Goal: Task Accomplishment & Management: Use online tool/utility

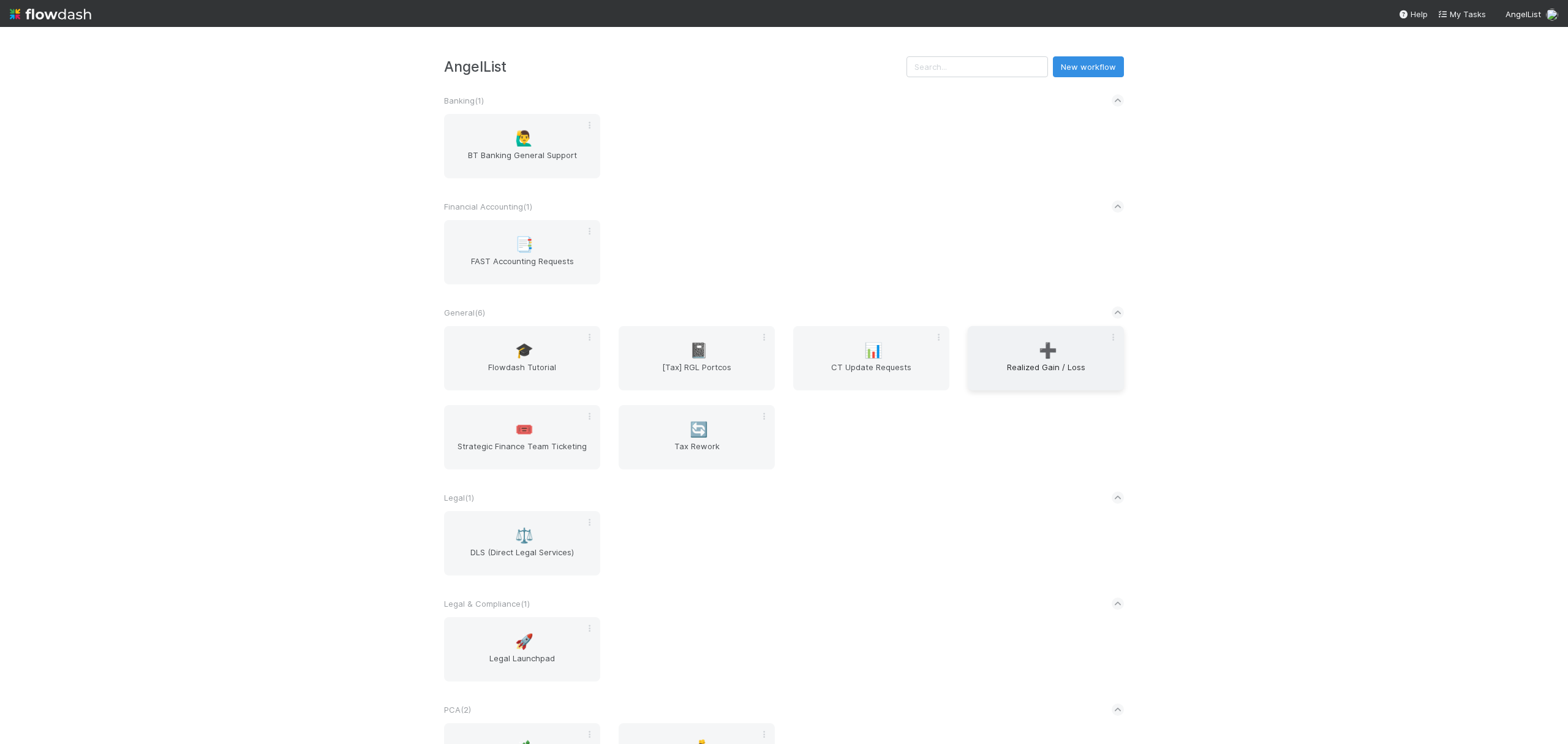
click at [1055, 361] on div "➕ Realized Gain / Loss" at bounding box center [1046, 358] width 156 height 64
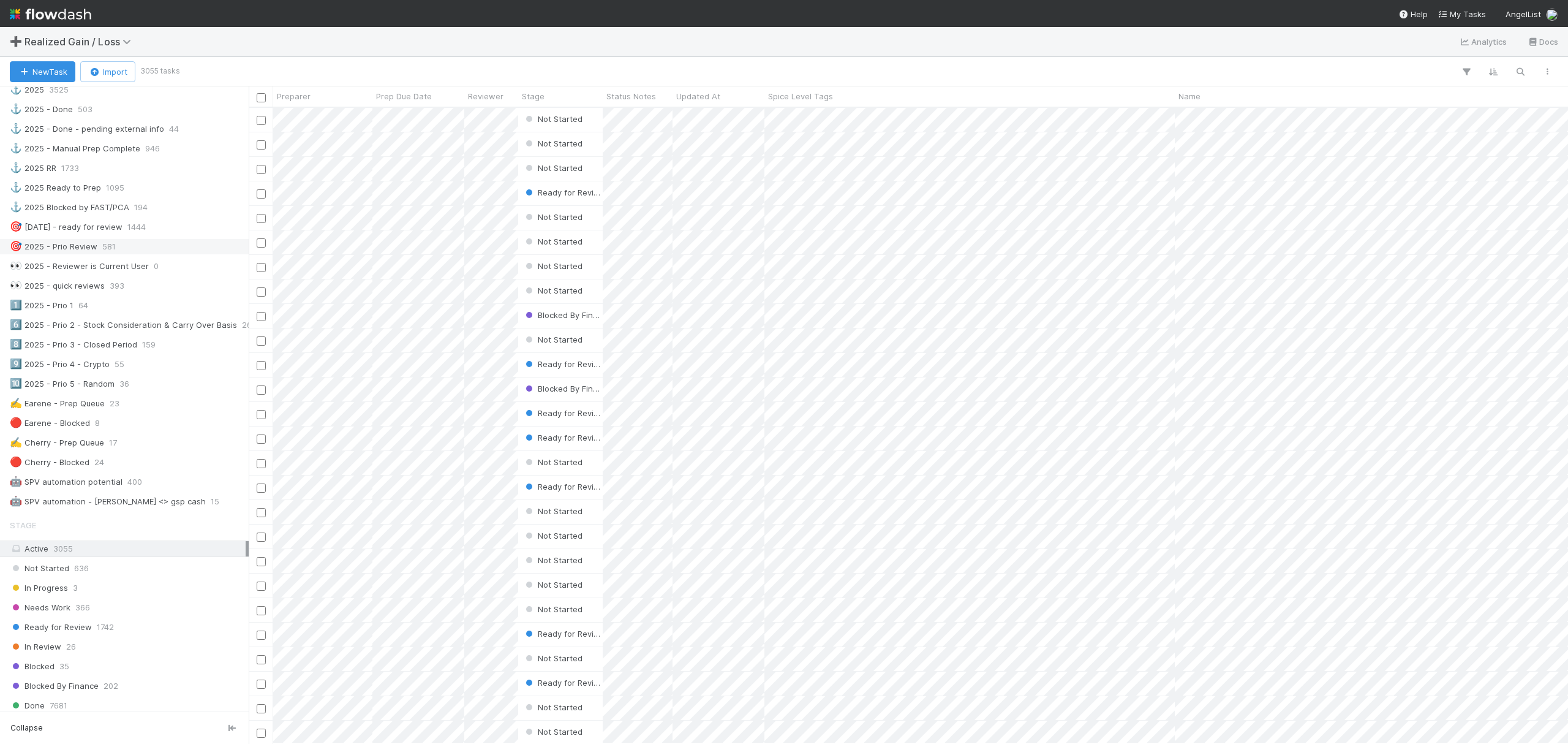
scroll to position [490, 0]
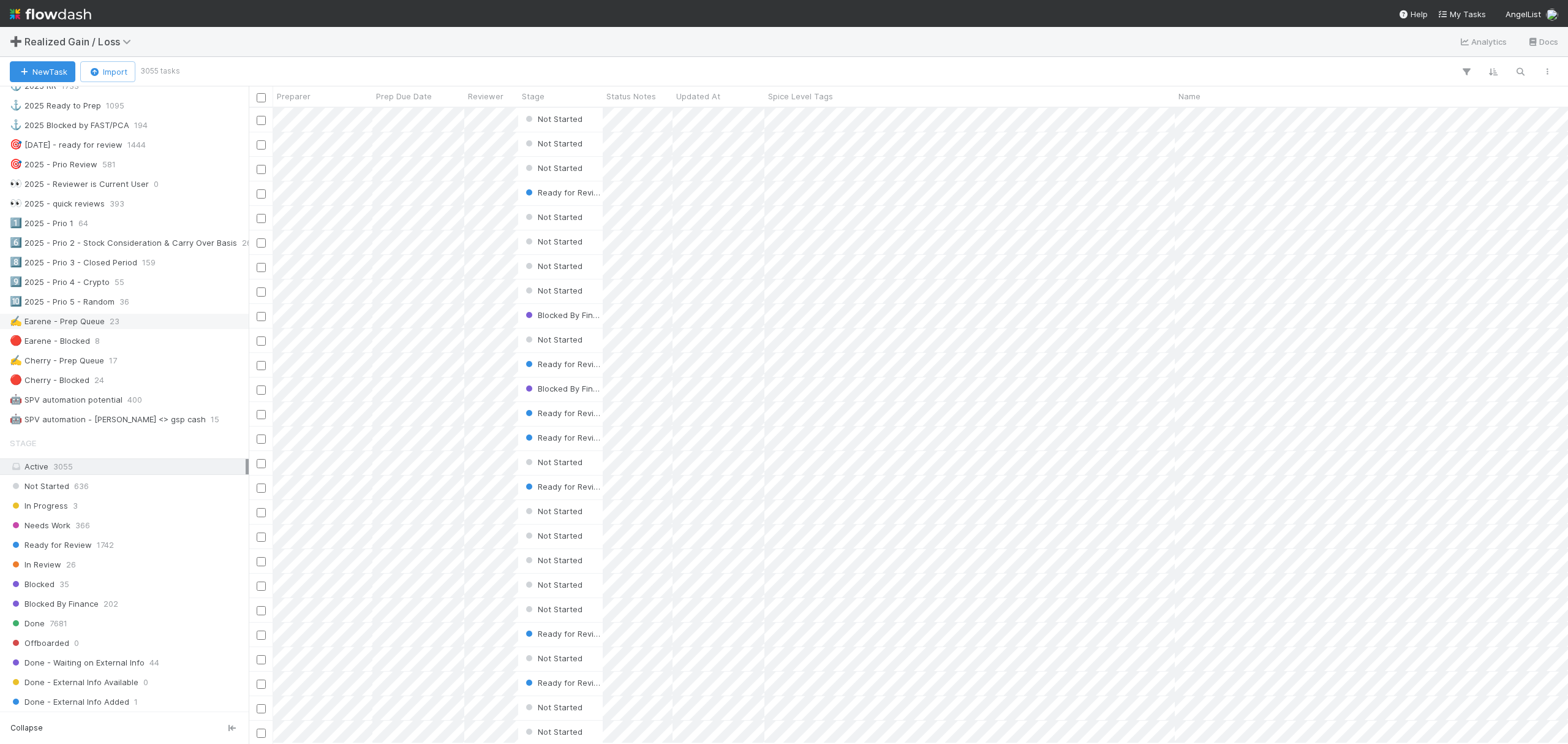
click at [128, 329] on div "✍️ Earene - Prep Queue 23" at bounding box center [127, 321] width 236 height 15
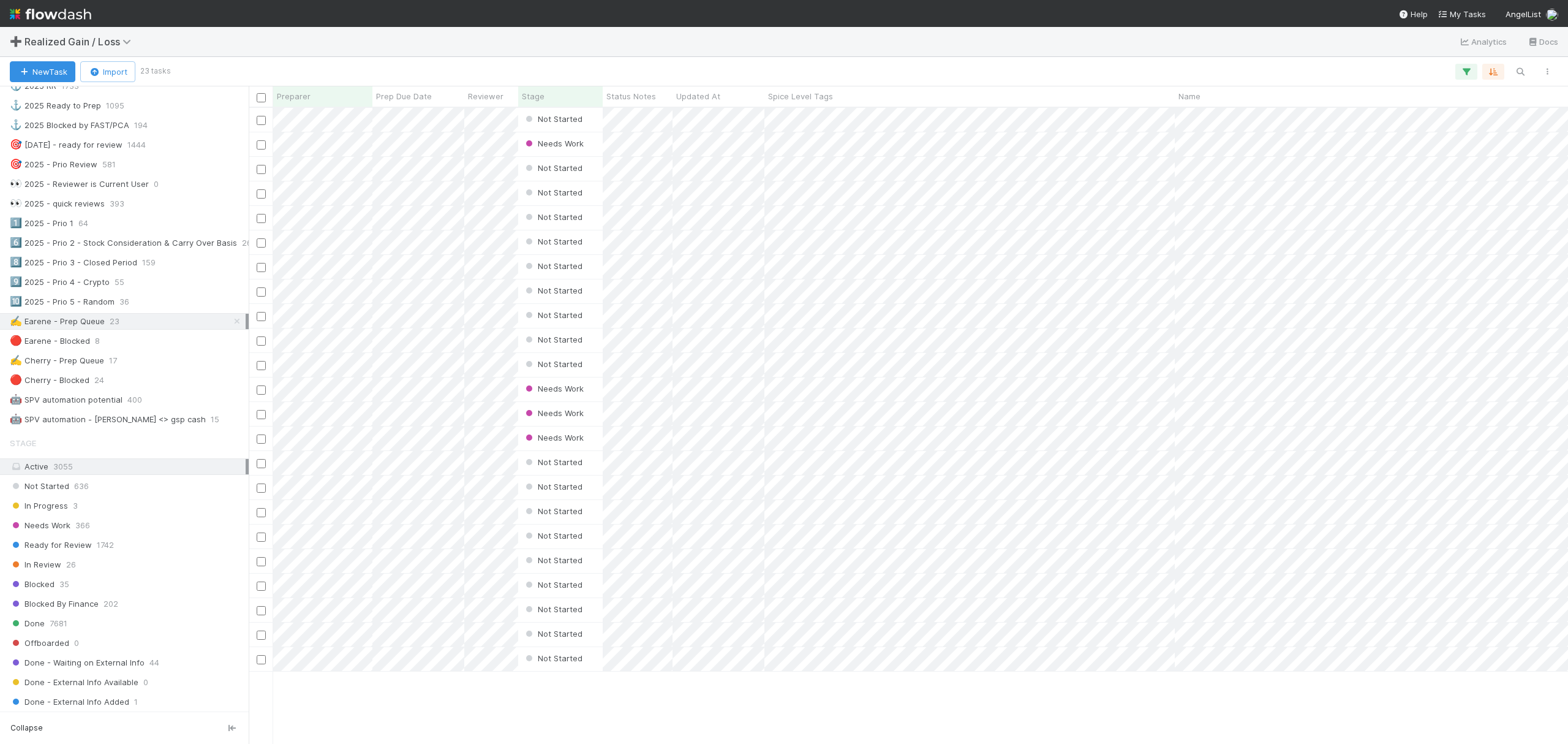
scroll to position [623, 1306]
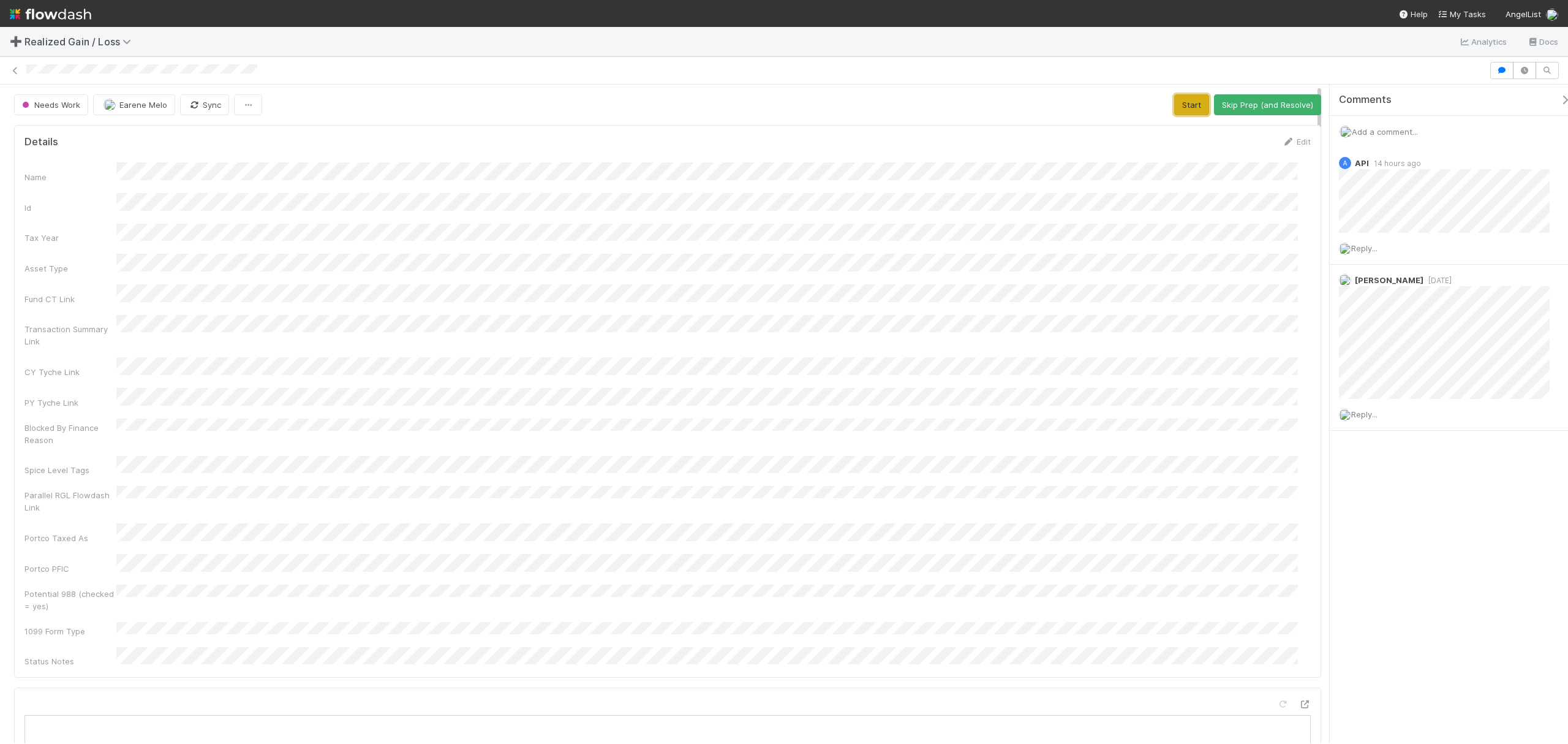
click at [1174, 98] on button "Start" at bounding box center [1191, 105] width 35 height 21
click at [1238, 101] on button "Request Review (and Resolve)" at bounding box center [1255, 105] width 132 height 21
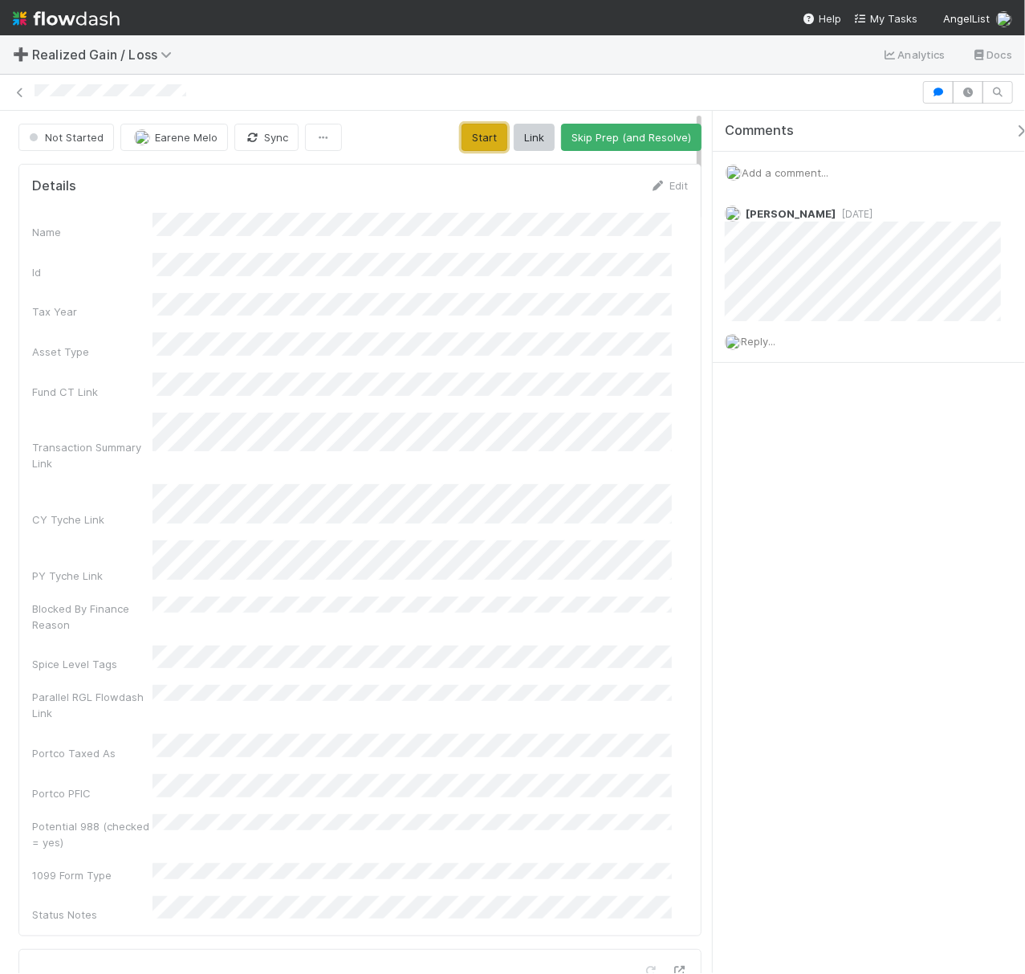
drag, startPoint x: 470, startPoint y: 135, endPoint x: 483, endPoint y: 143, distance: 15.8
click at [470, 135] on button "Start" at bounding box center [485, 137] width 46 height 27
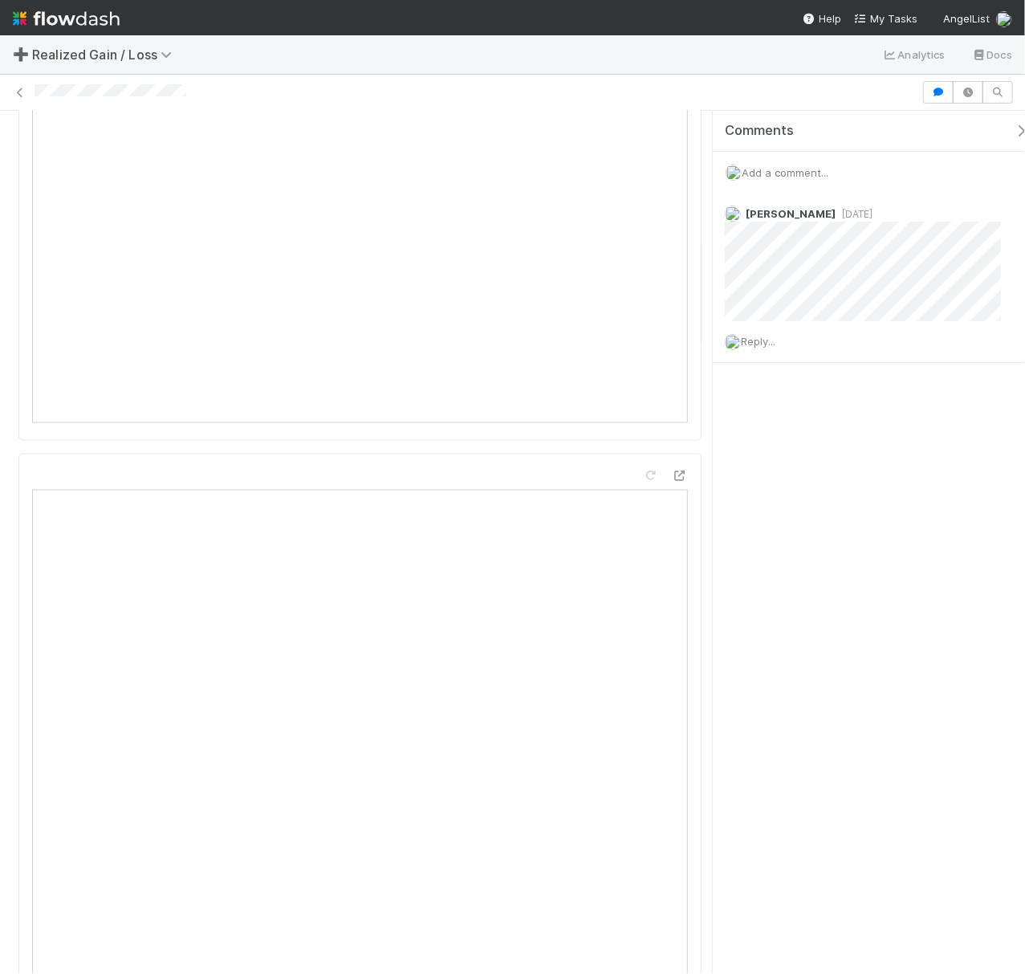
scroll to position [1177, 0]
click at [1013, 128] on icon "button" at bounding box center [1021, 130] width 16 height 13
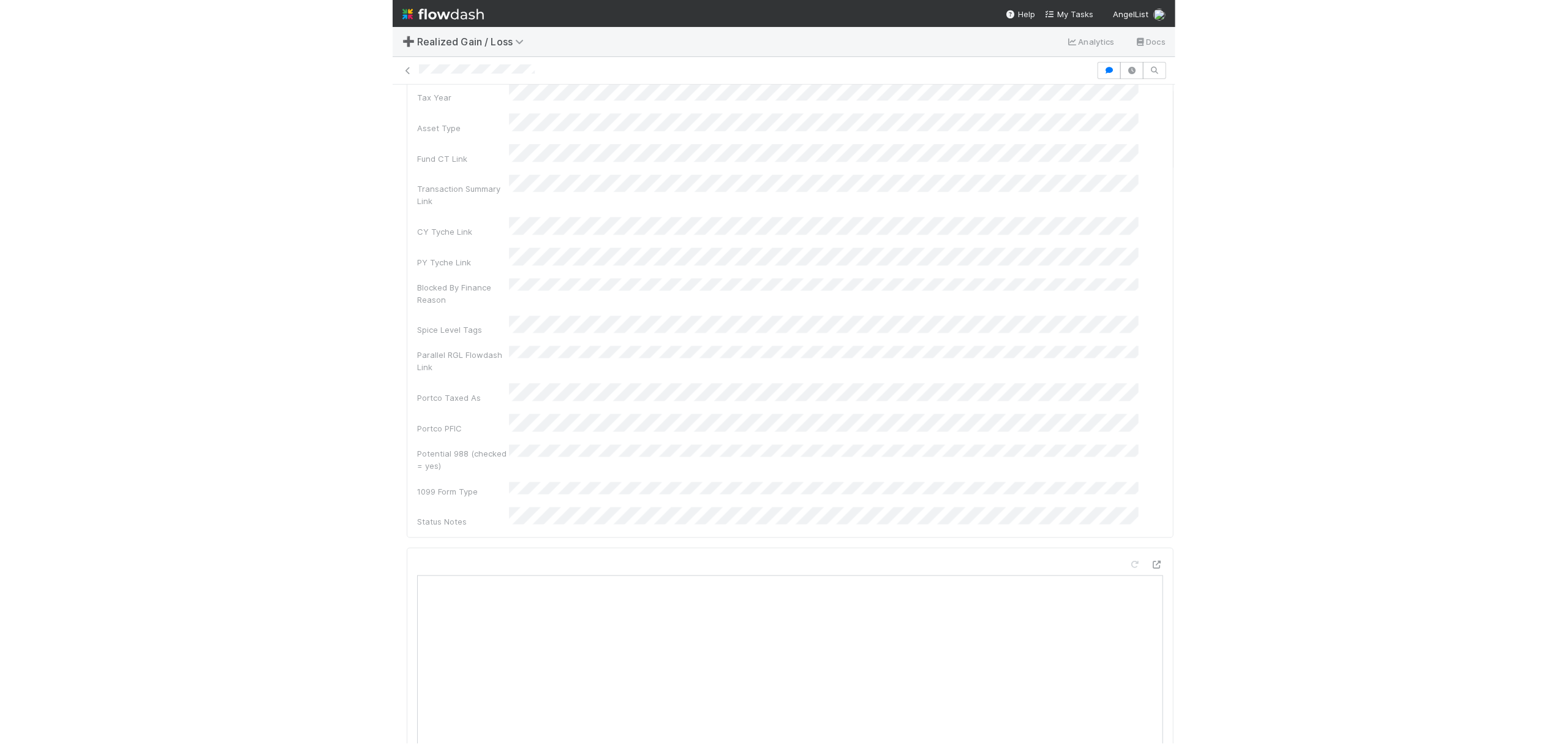
scroll to position [0, 0]
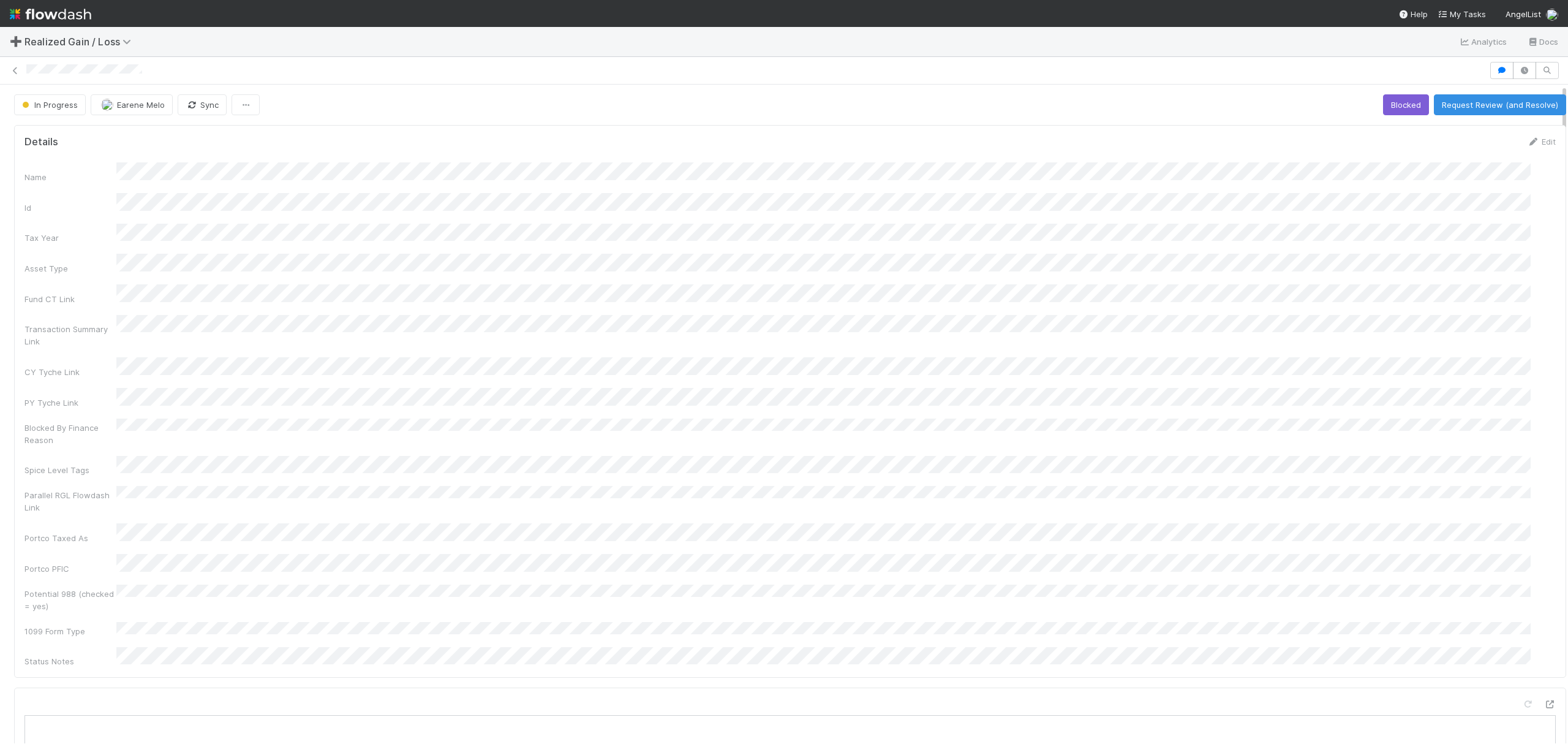
click at [718, 158] on form "Details Edit Name Id Tax Year Asset Type Fund CT Link Transaction Summary Link …" at bounding box center [789, 401] width 1531 height 532
click at [1490, 67] on button "button" at bounding box center [1502, 70] width 24 height 17
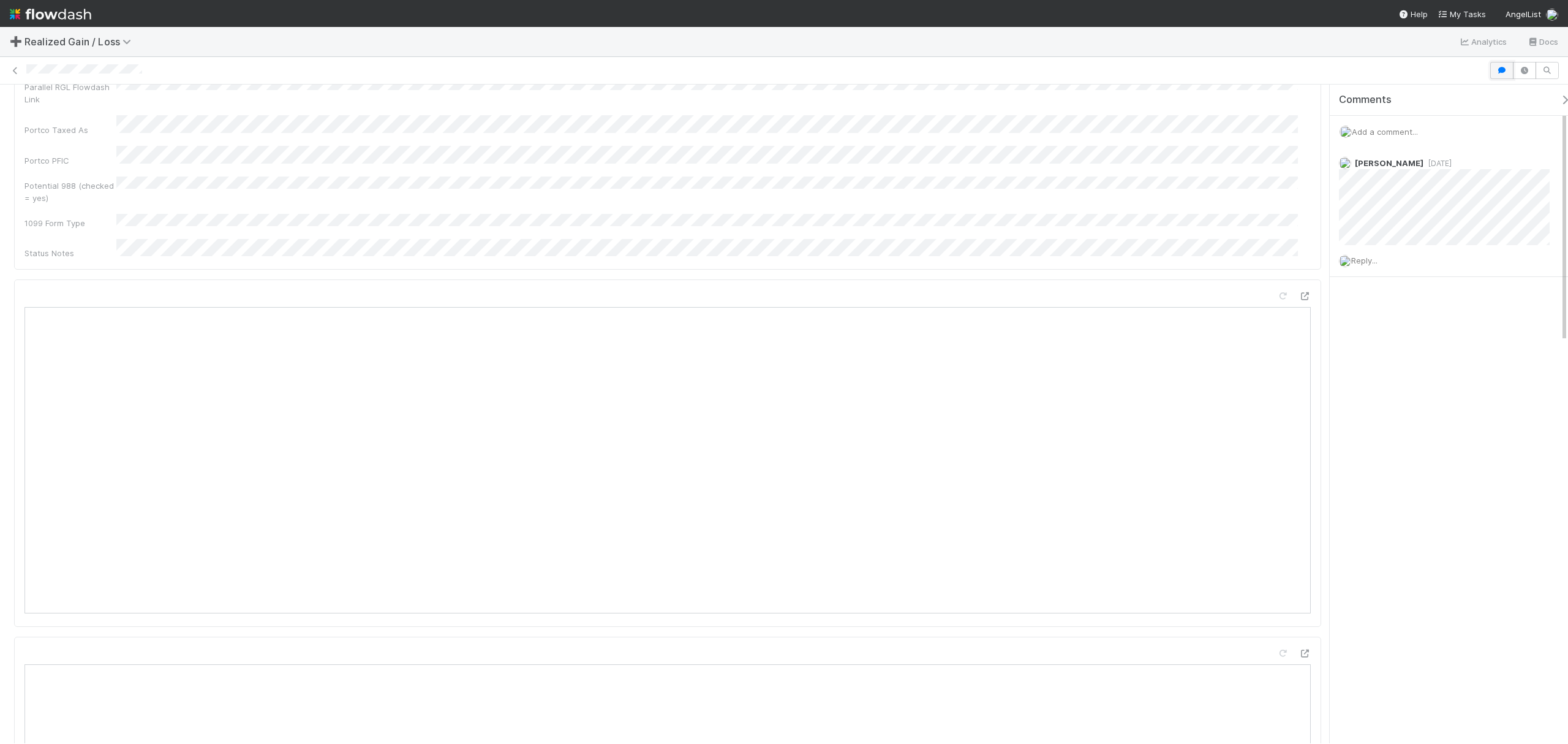
click at [1499, 71] on icon "button" at bounding box center [1502, 71] width 12 height 8
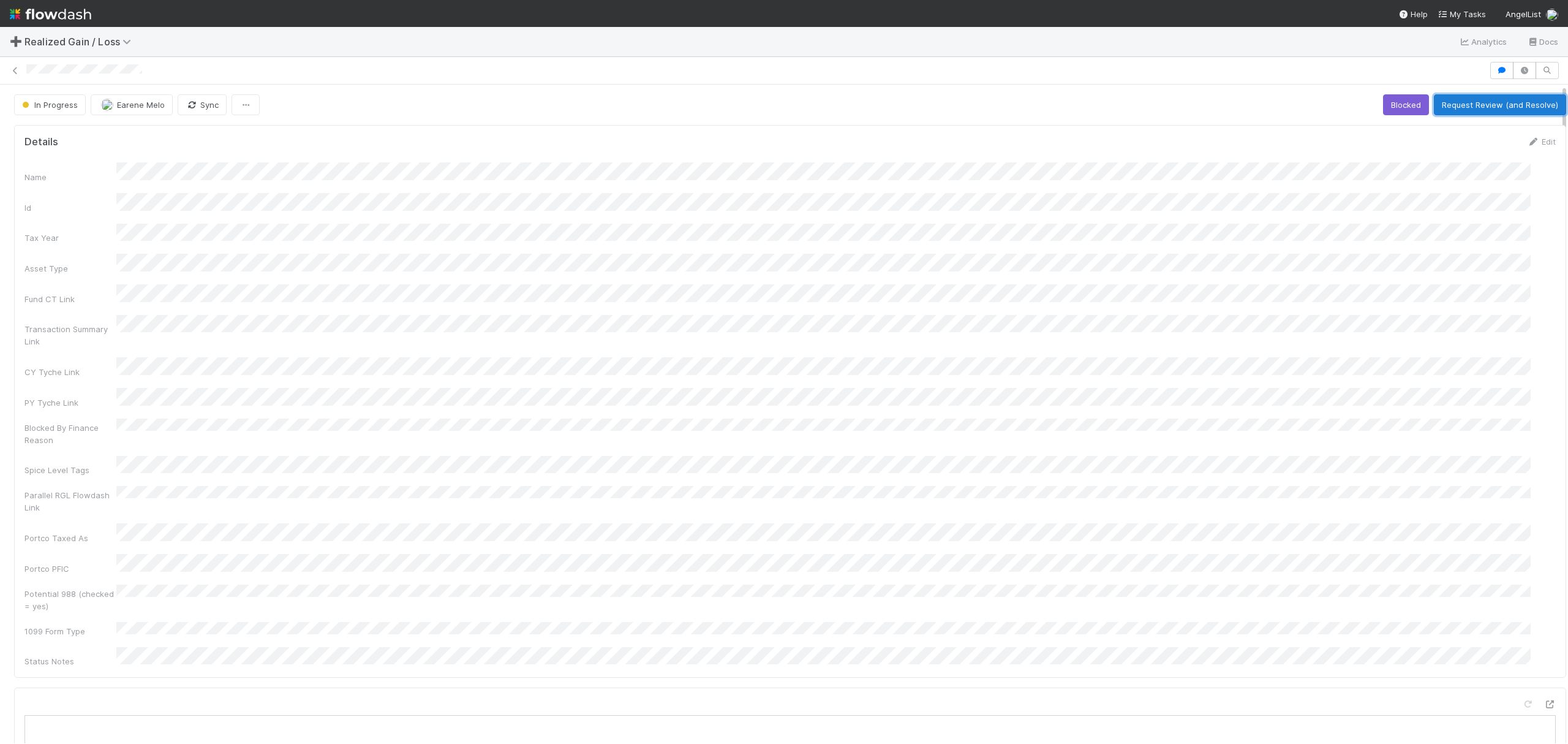
click at [1465, 105] on button "Request Review (and Resolve)" at bounding box center [1499, 105] width 132 height 21
click at [1335, 108] on button "Needs Work (Unresolves)" at bounding box center [1337, 105] width 113 height 21
click at [1490, 63] on button "button" at bounding box center [1502, 70] width 24 height 17
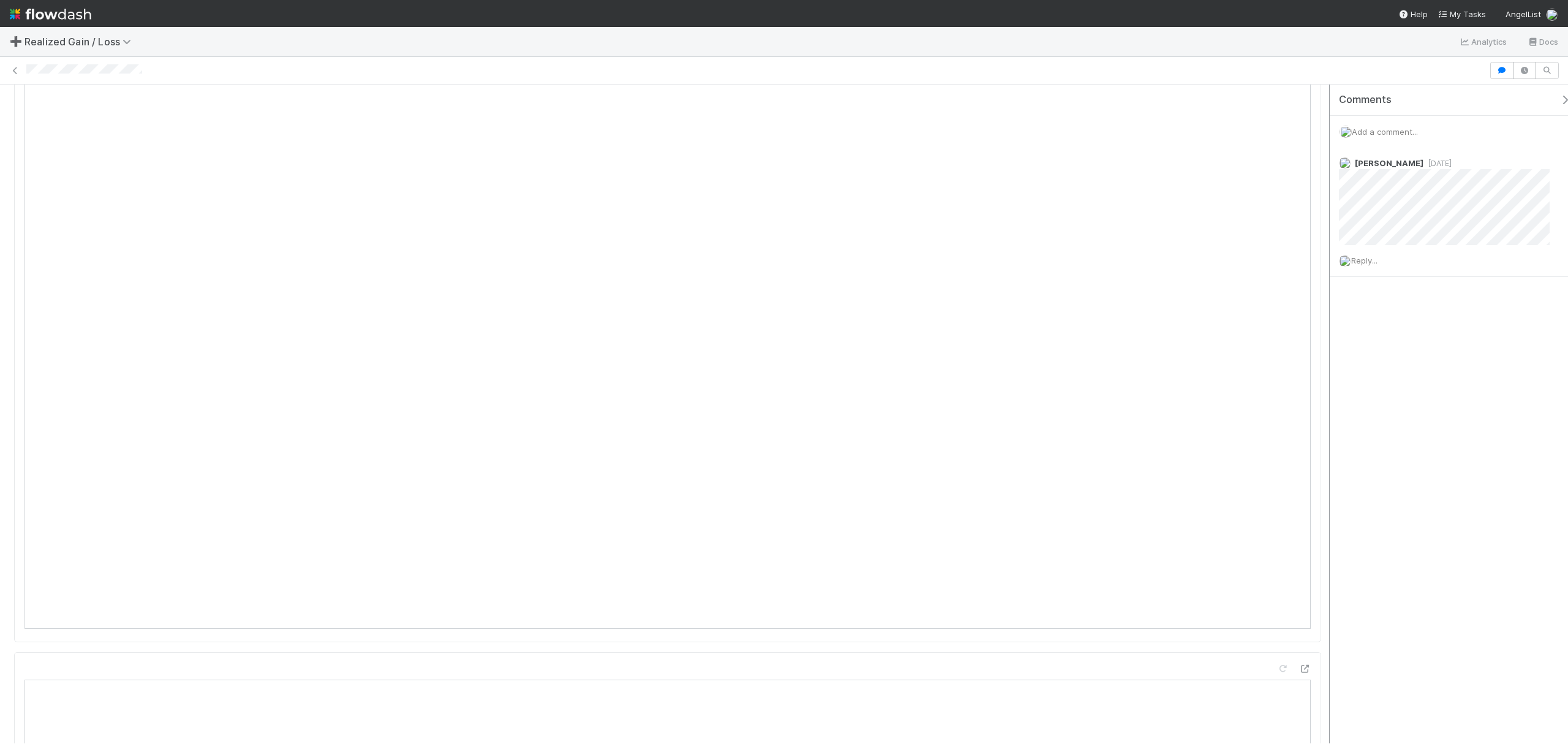
scroll to position [1307, 0]
click at [250, 64] on div at bounding box center [784, 70] width 1568 height 17
click at [1184, 111] on button "Start" at bounding box center [1191, 105] width 35 height 21
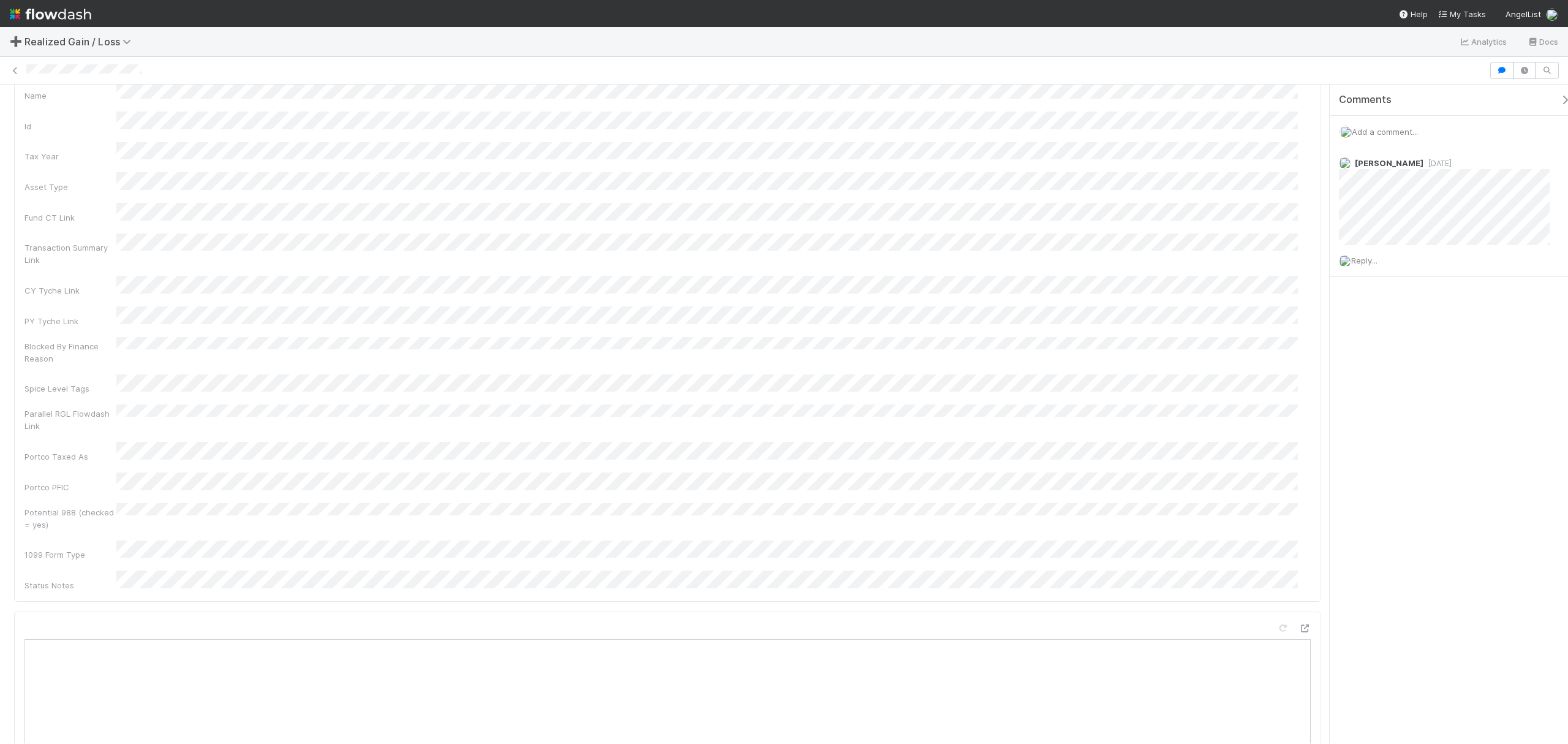
click at [1378, 136] on span "Add a comment..." at bounding box center [1384, 131] width 66 height 10
drag, startPoint x: 1392, startPoint y: 314, endPoint x: 1385, endPoint y: 316, distance: 7.3
click at [1392, 314] on button "Add Comment" at bounding box center [1384, 320] width 71 height 21
click at [1379, 126] on div "Add a comment..." at bounding box center [1454, 132] width 250 height 32
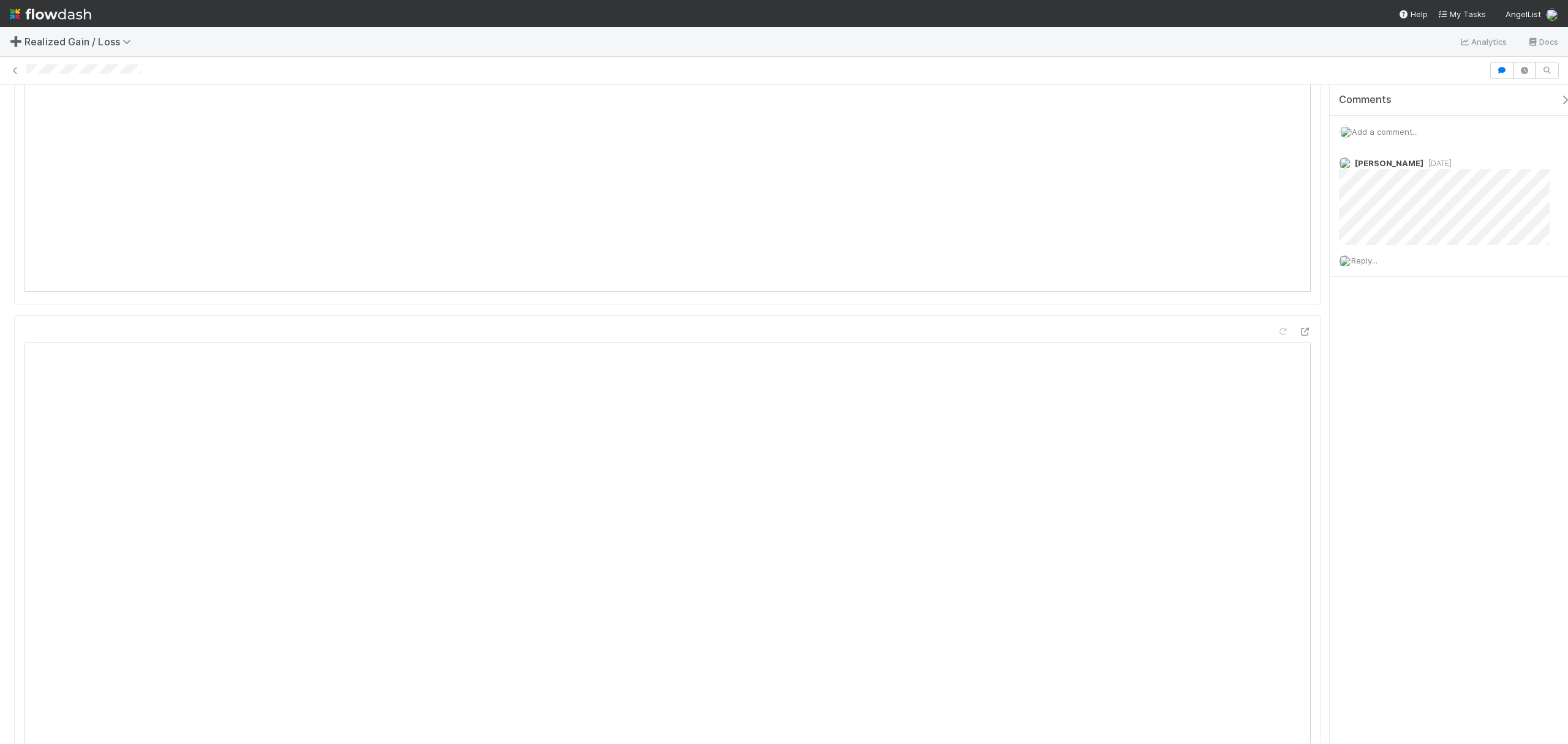
click at [1397, 128] on span "Add a comment..." at bounding box center [1384, 131] width 66 height 10
click at [1411, 325] on button "Add Comment" at bounding box center [1384, 320] width 71 height 21
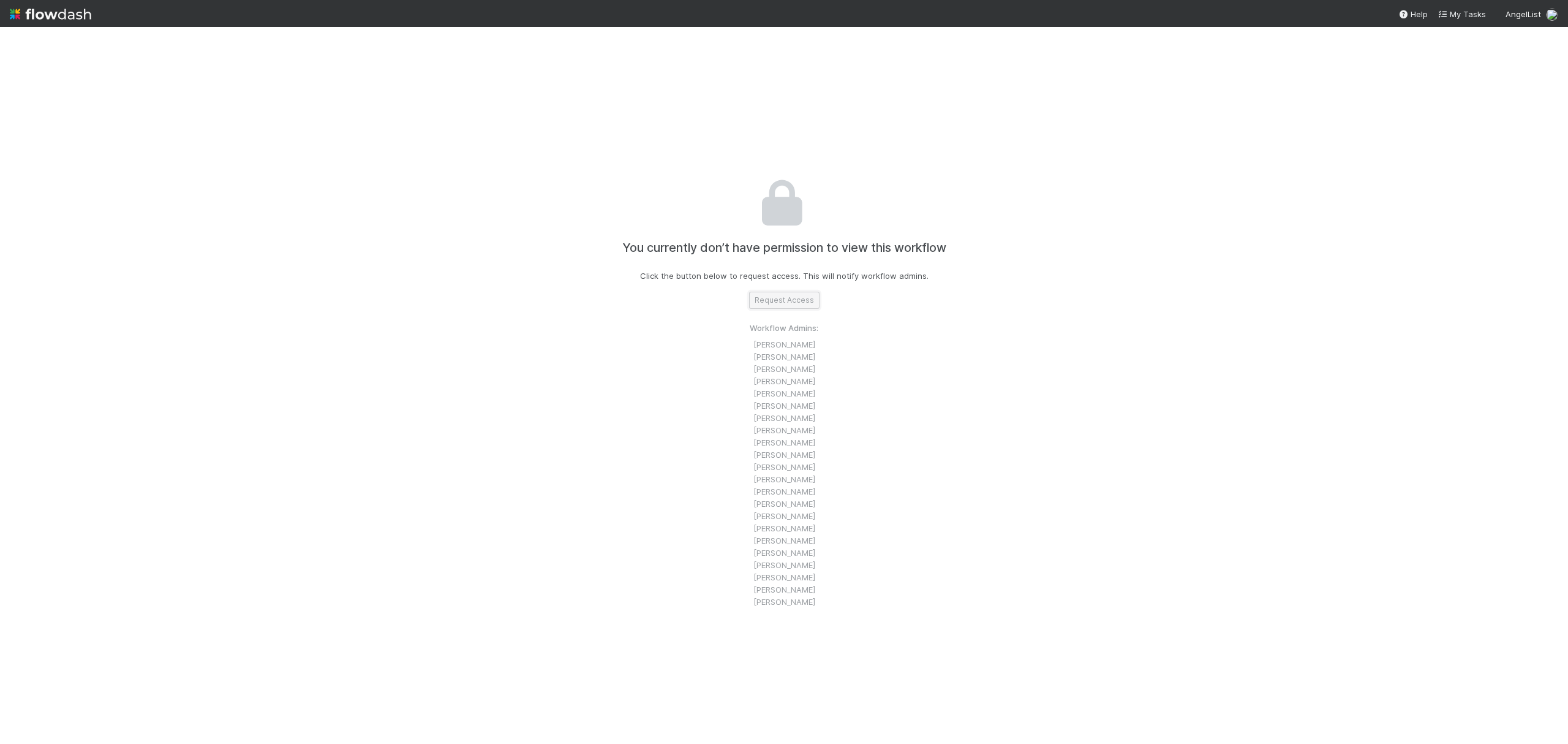
click at [782, 307] on button "Request Access" at bounding box center [784, 300] width 70 height 17
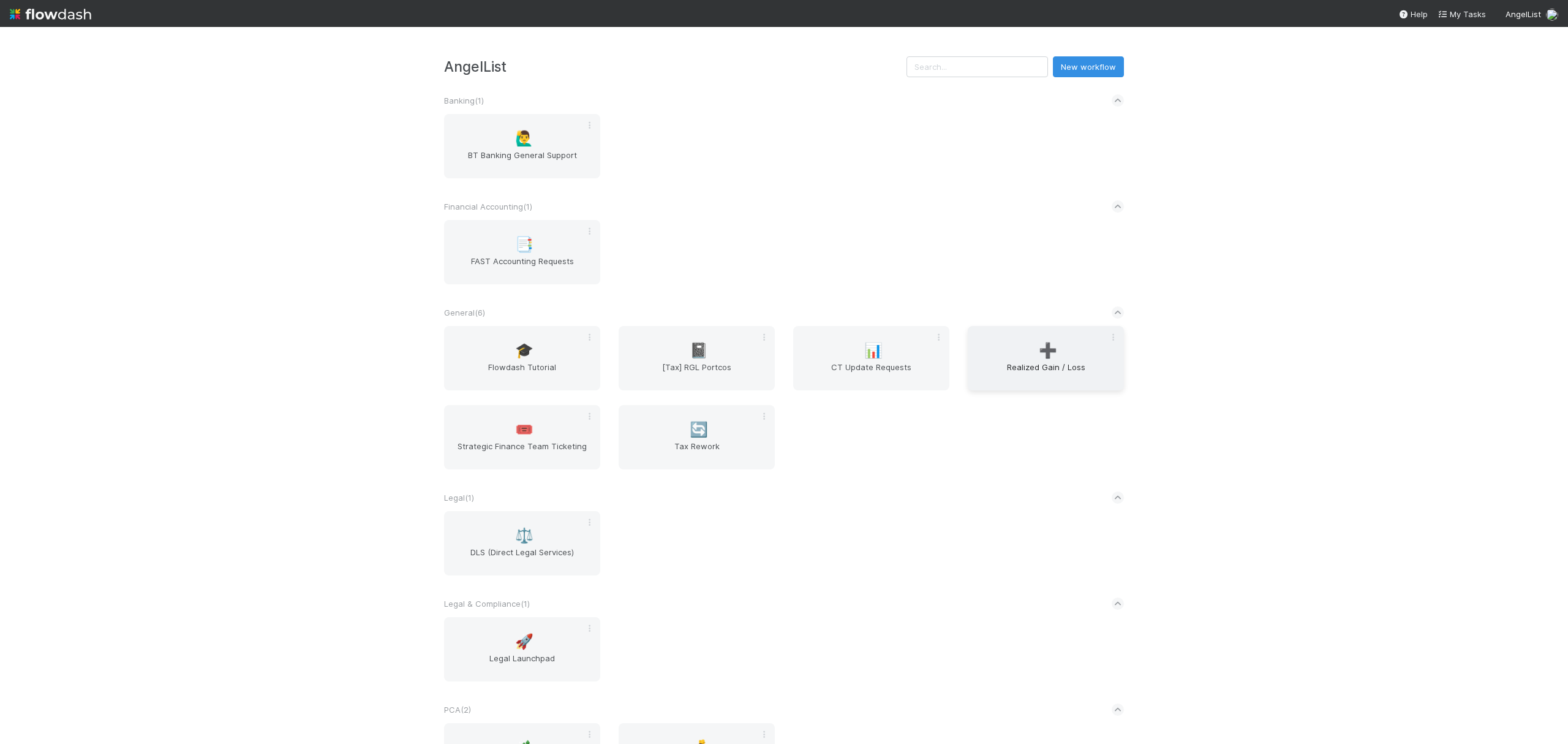
click at [1012, 351] on div "➕ Realized Gain / Loss" at bounding box center [1046, 358] width 156 height 64
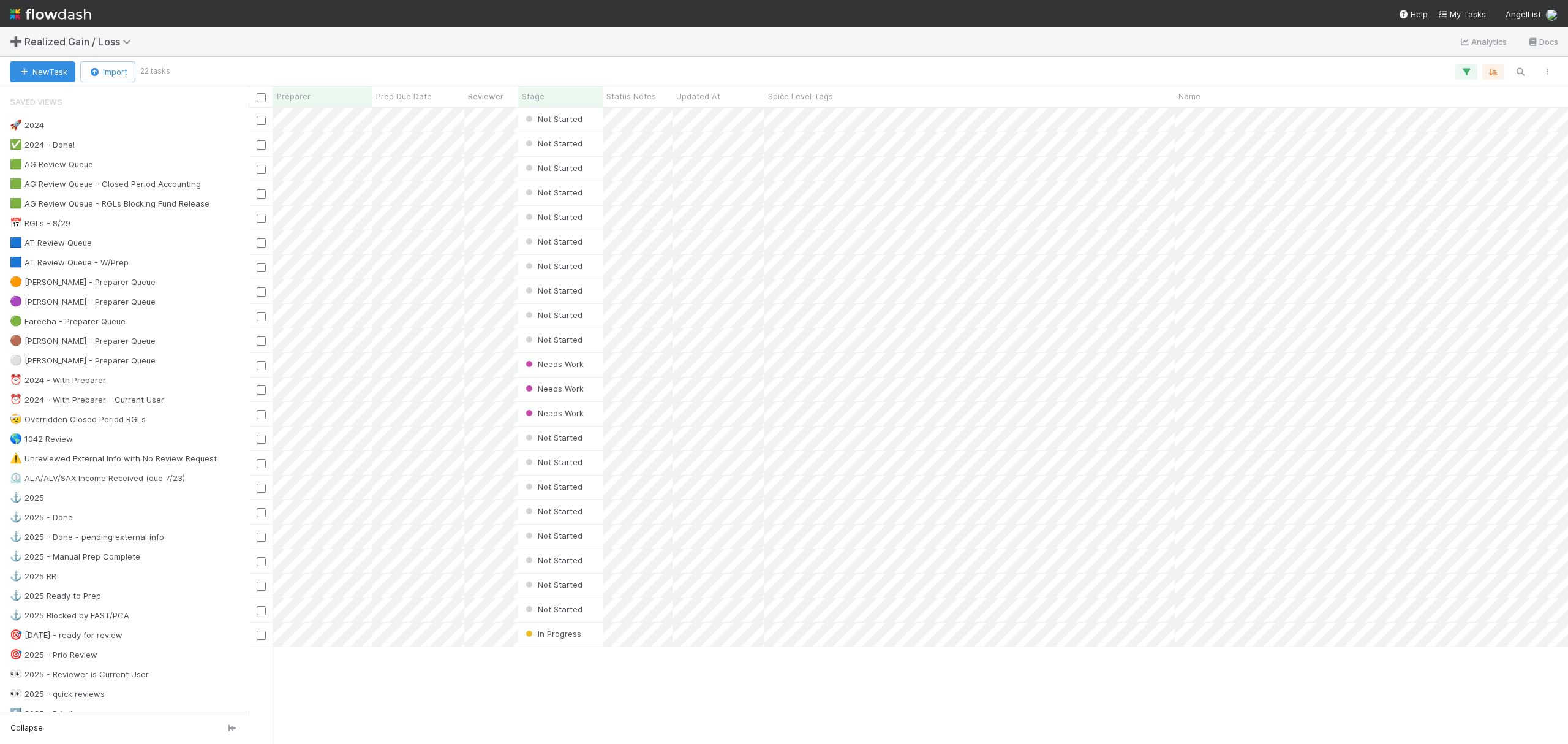
scroll to position [13, 12]
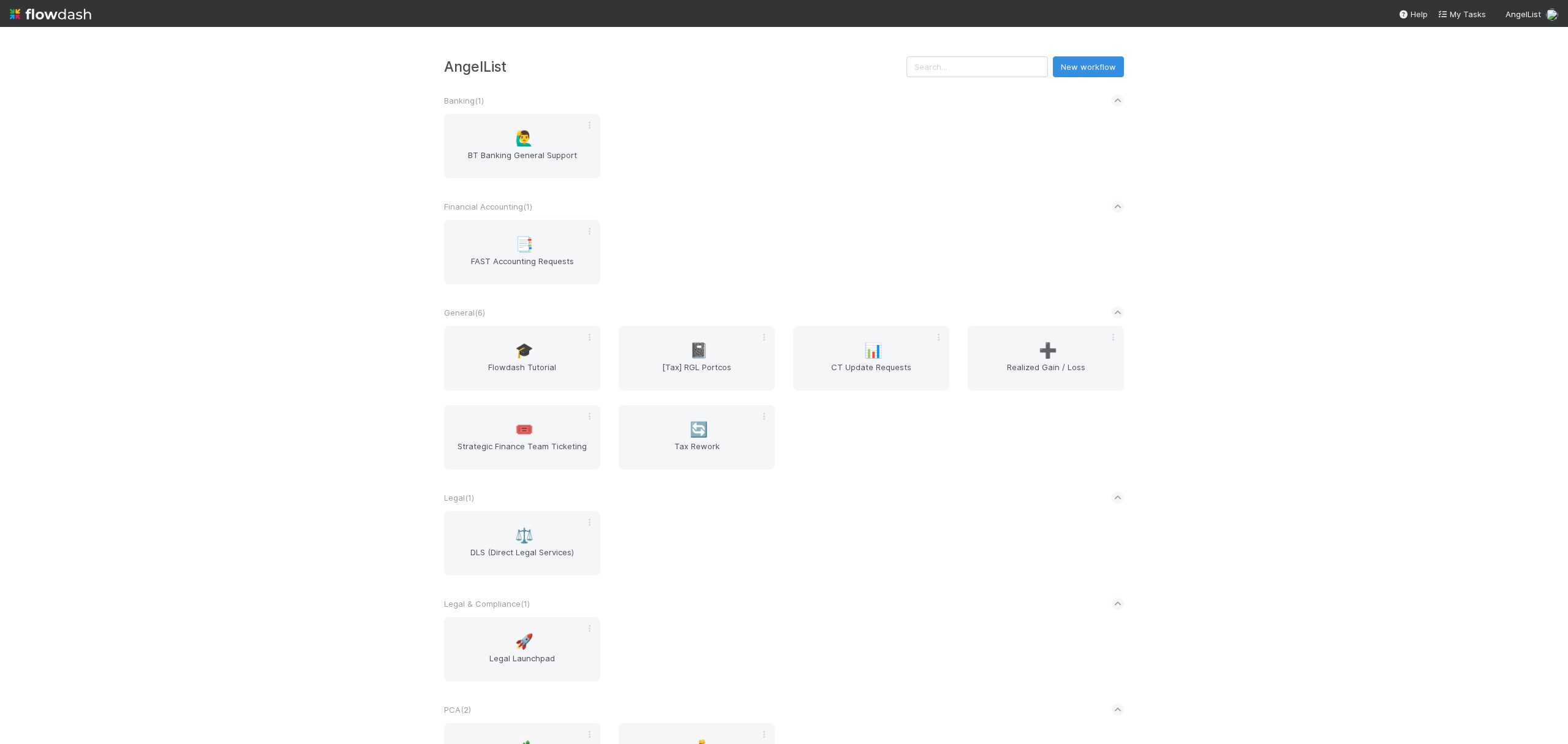
click at [1020, 393] on div "🎓 Flowdash Tutorial 📓 [Tax] RGL Portcos 📊 CT Update Requests ➕ Realized Gain / …" at bounding box center [783, 404] width 698 height 158
click at [1002, 295] on div "📑 FAST Accounting Requests" at bounding box center [783, 259] width 698 height 79
click at [1041, 349] on span "➕" at bounding box center [1048, 350] width 18 height 16
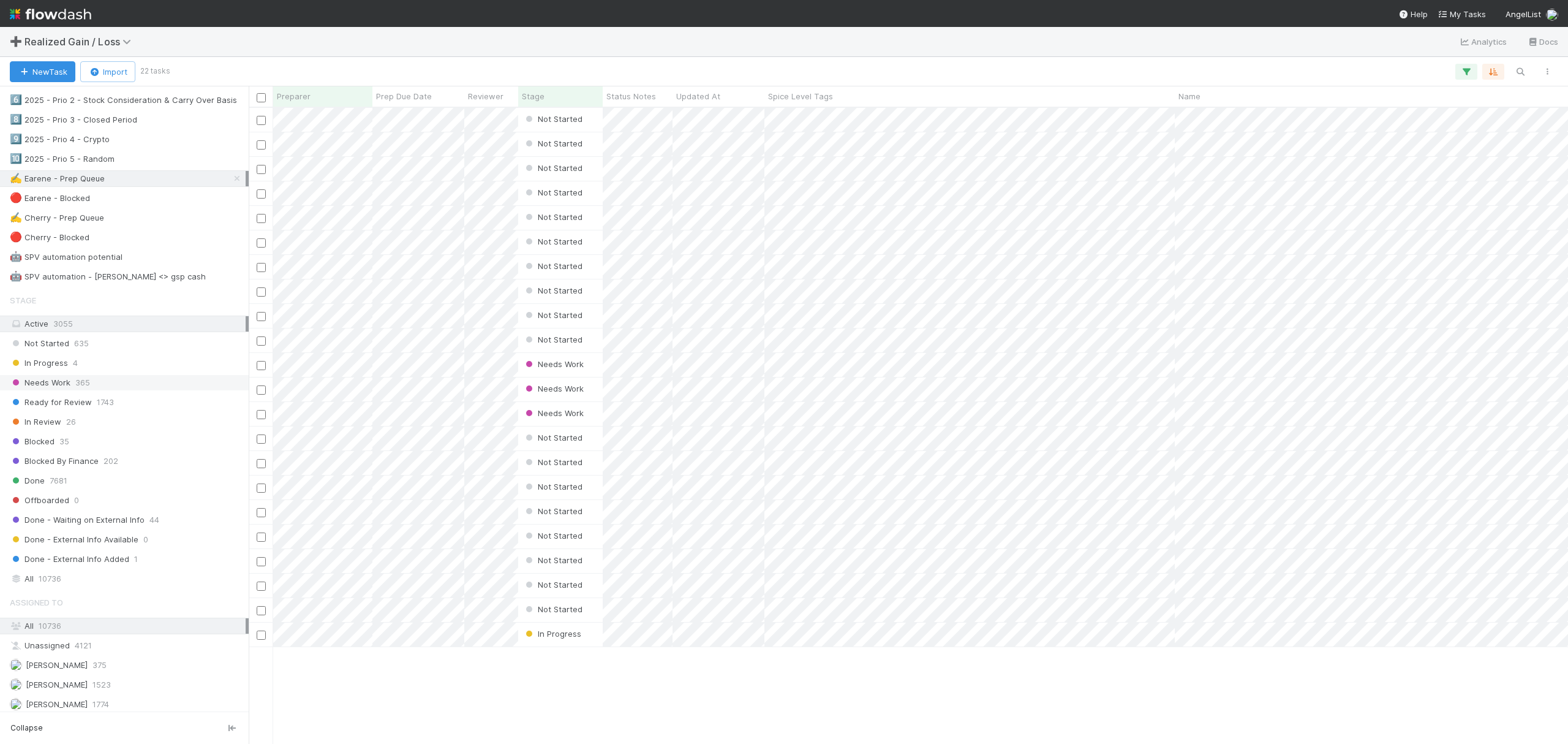
scroll to position [653, 0]
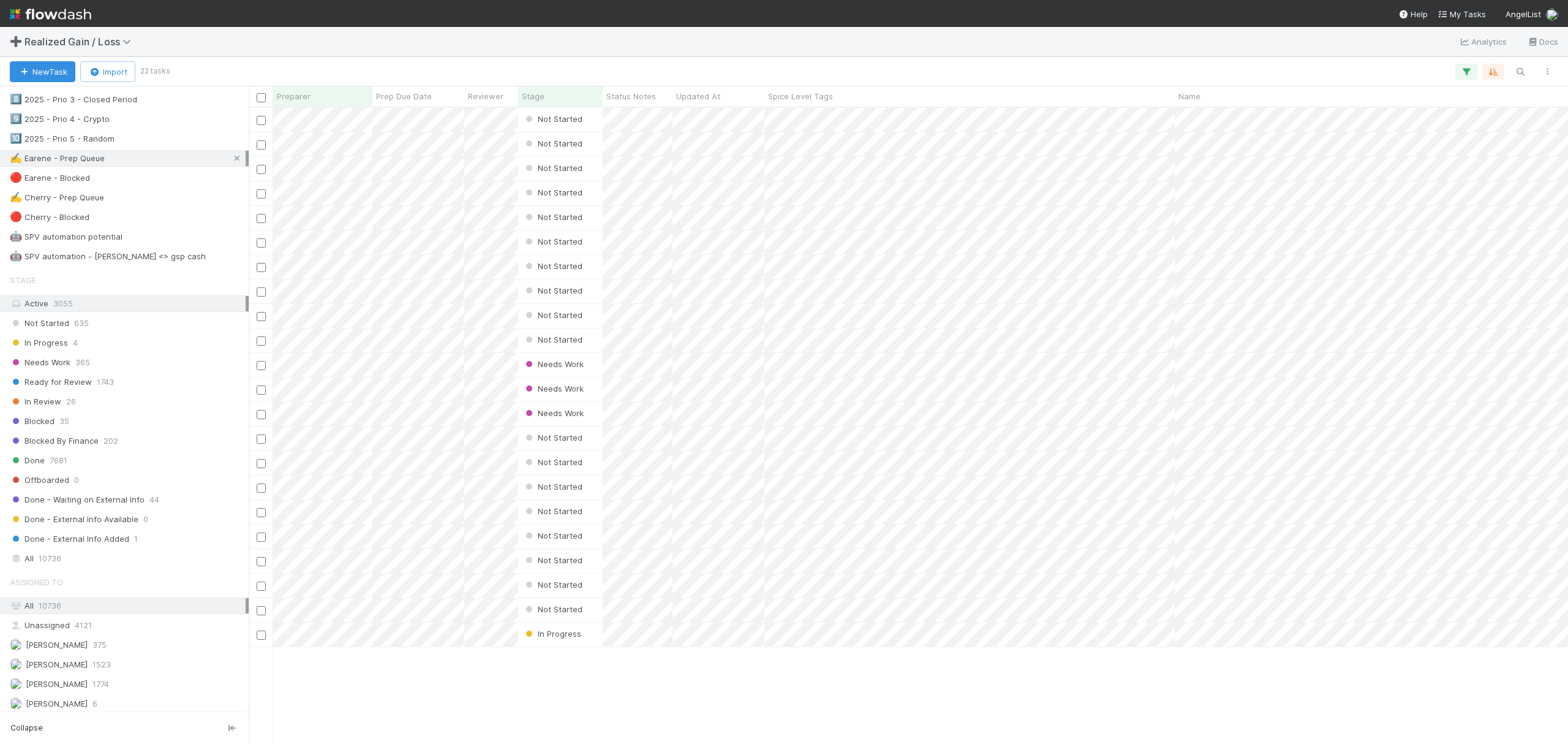
click at [231, 163] on icon at bounding box center [237, 158] width 12 height 8
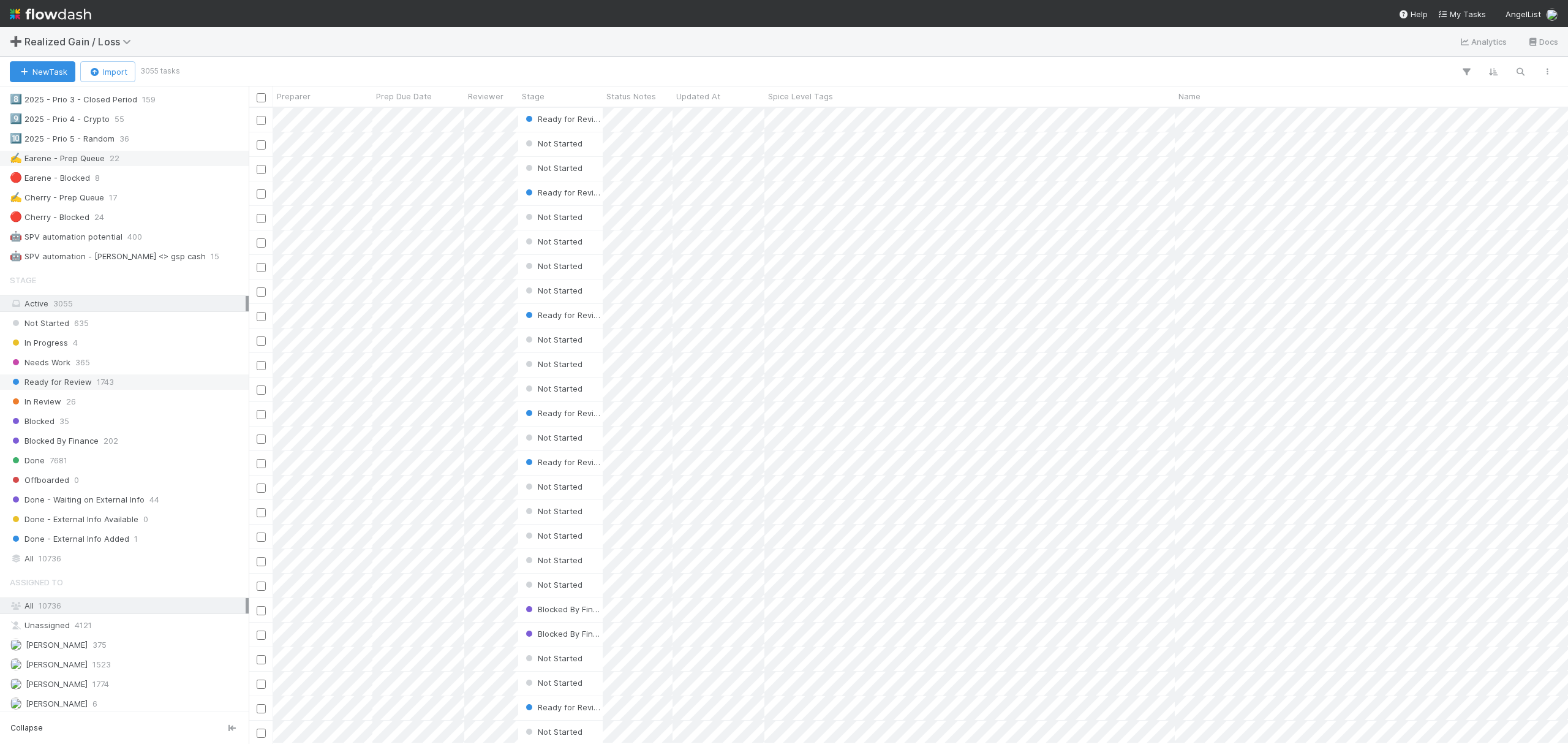
scroll to position [623, 1306]
click at [72, 390] on span "Ready for Review" at bounding box center [51, 382] width 82 height 15
click at [1517, 72] on icon "button" at bounding box center [1520, 72] width 12 height 11
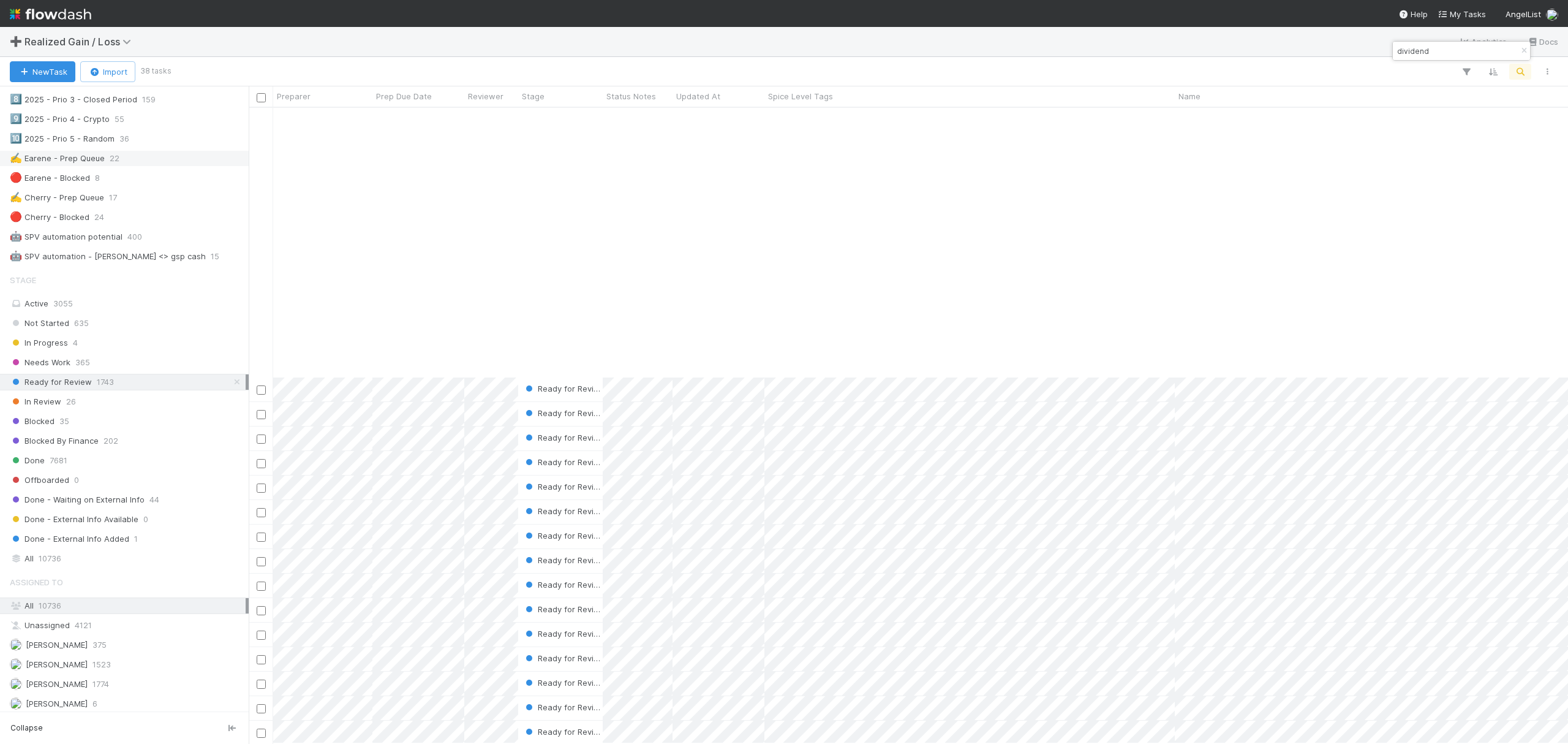
scroll to position [309, 0]
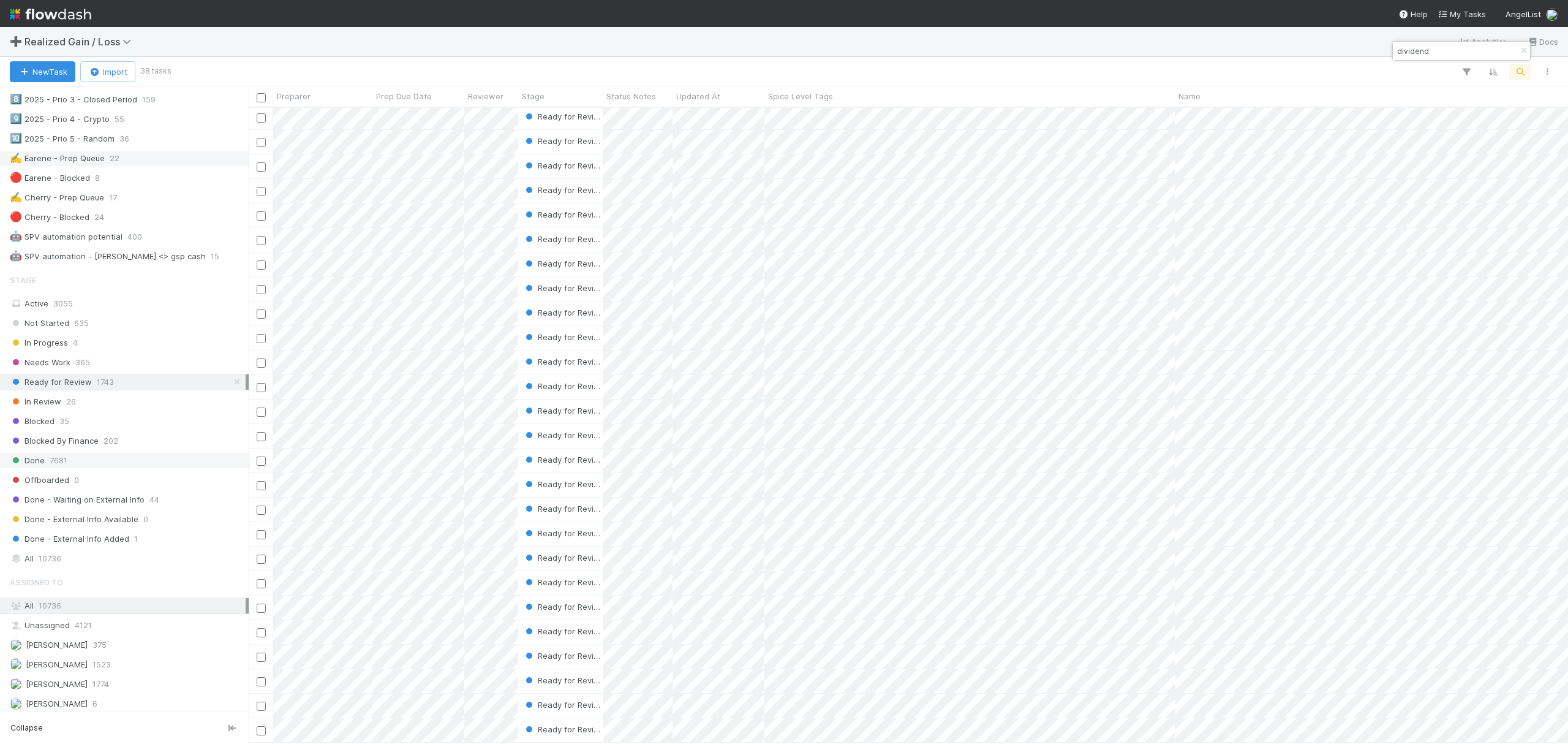
click at [63, 468] on span "7681" at bounding box center [58, 460] width 18 height 15
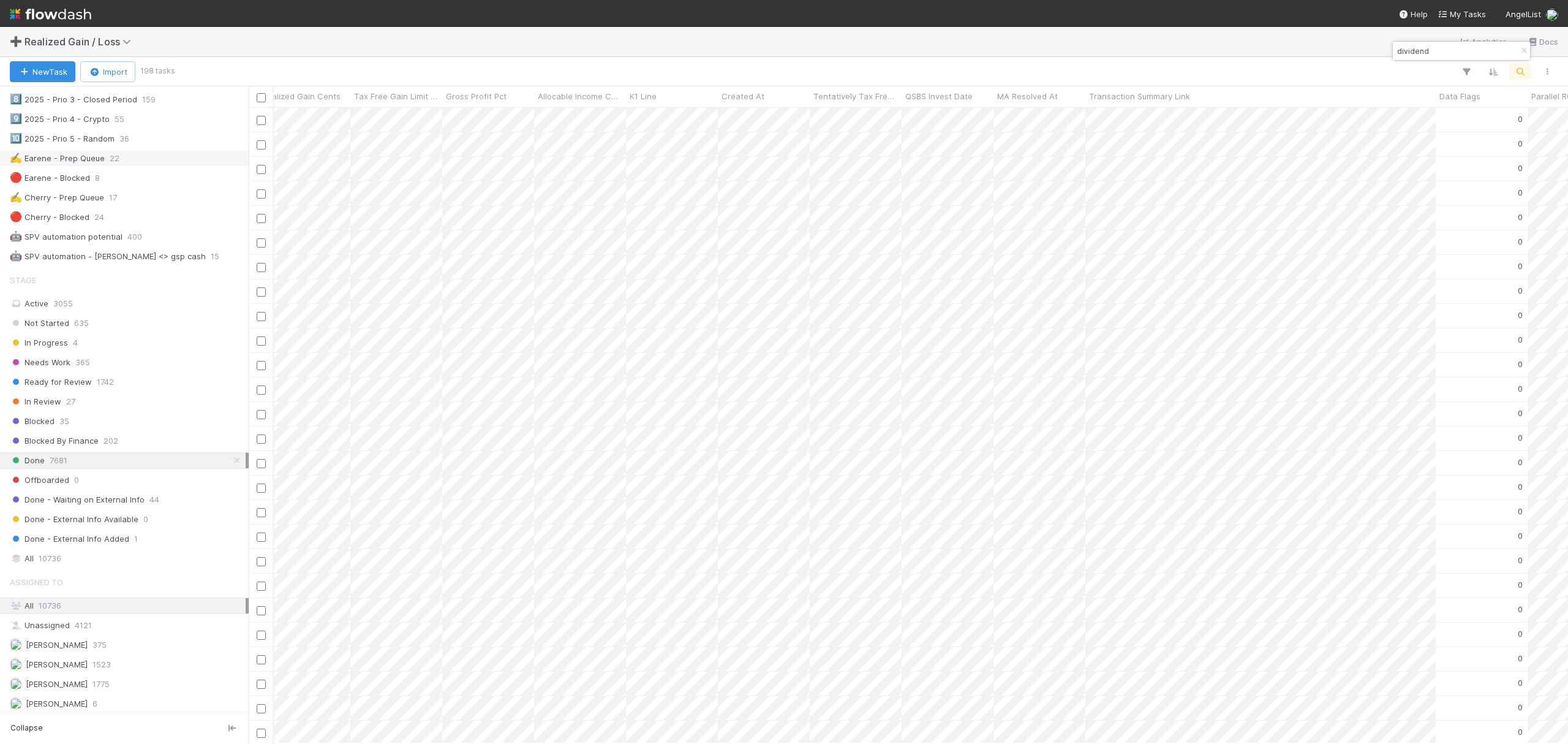
click at [1422, 50] on input "dividend" at bounding box center [1455, 50] width 123 height 14
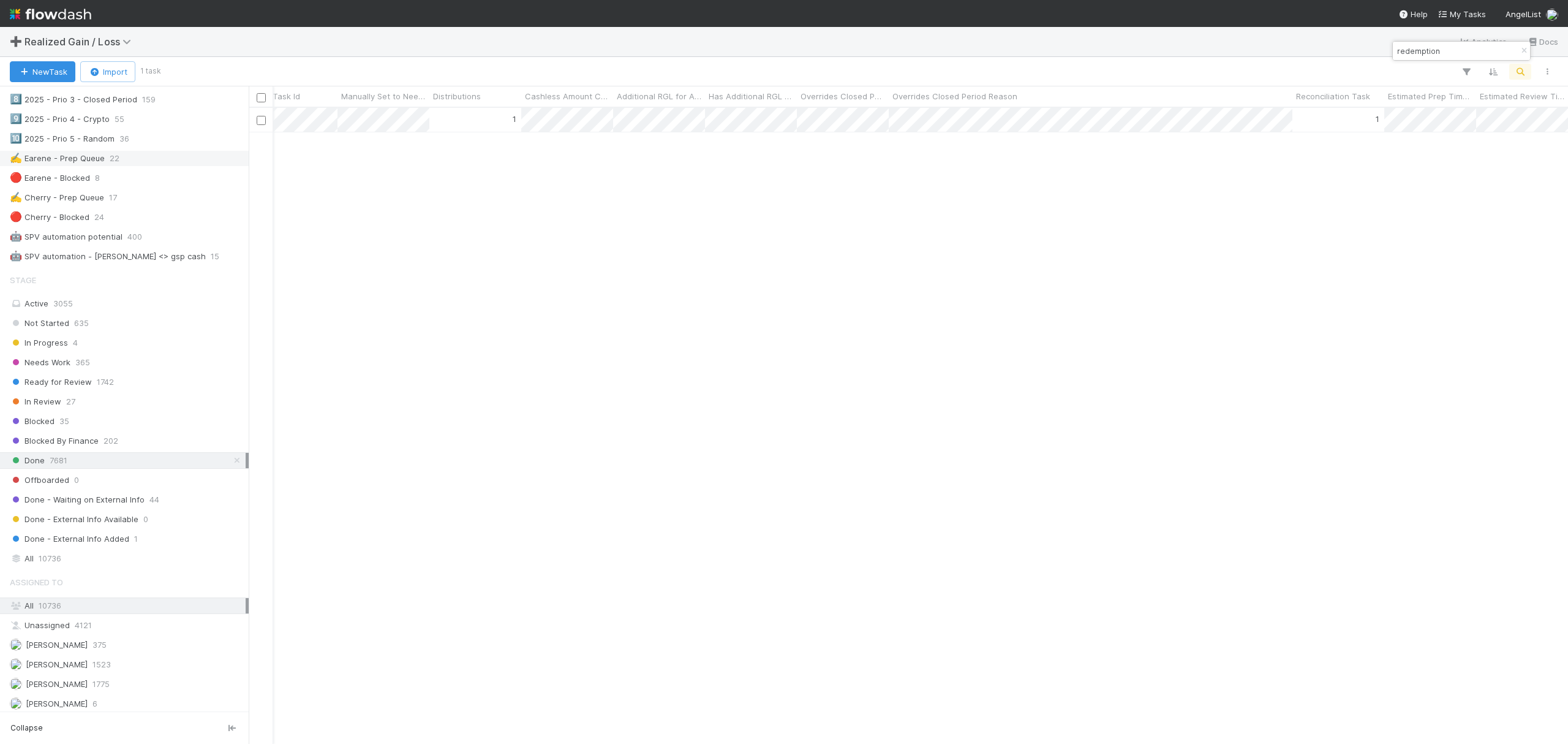
click at [1422, 43] on input "redemption" at bounding box center [1455, 50] width 123 height 14
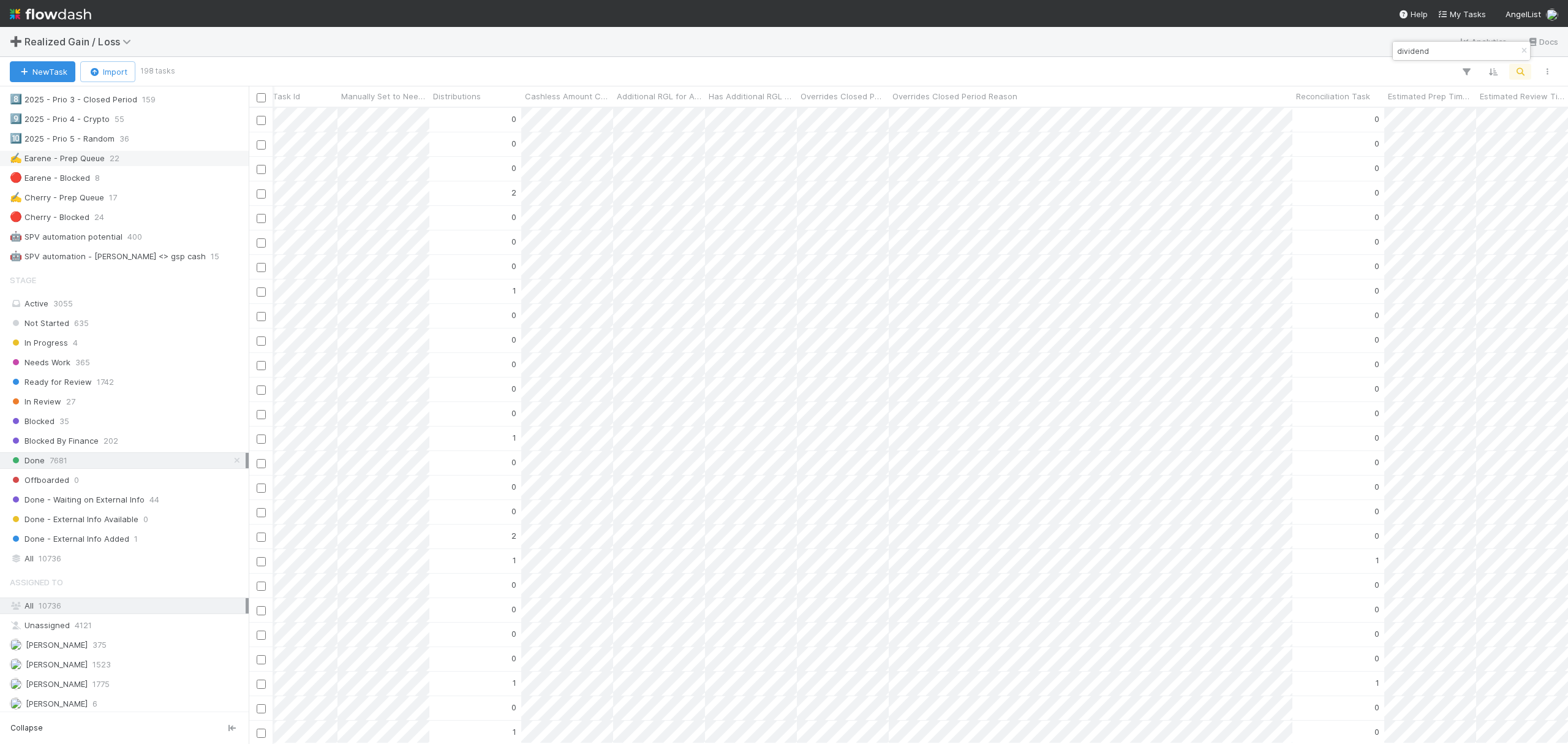
paste input "Cash for stock (gain), Dividend or interest, Has Prior Year Activity"
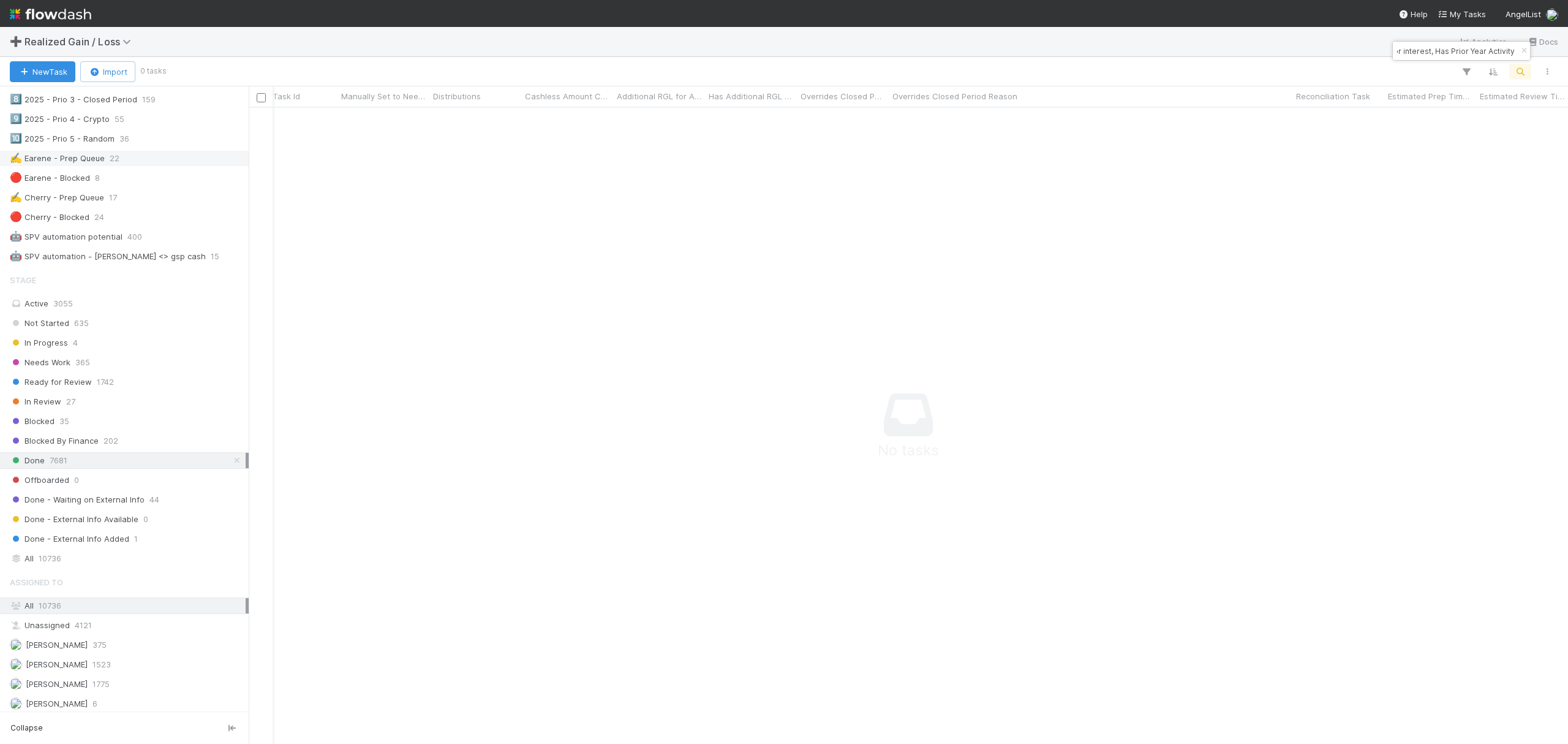
type input "Cash for stock (gain), Dividend or interest, Has Prior Year Activity"
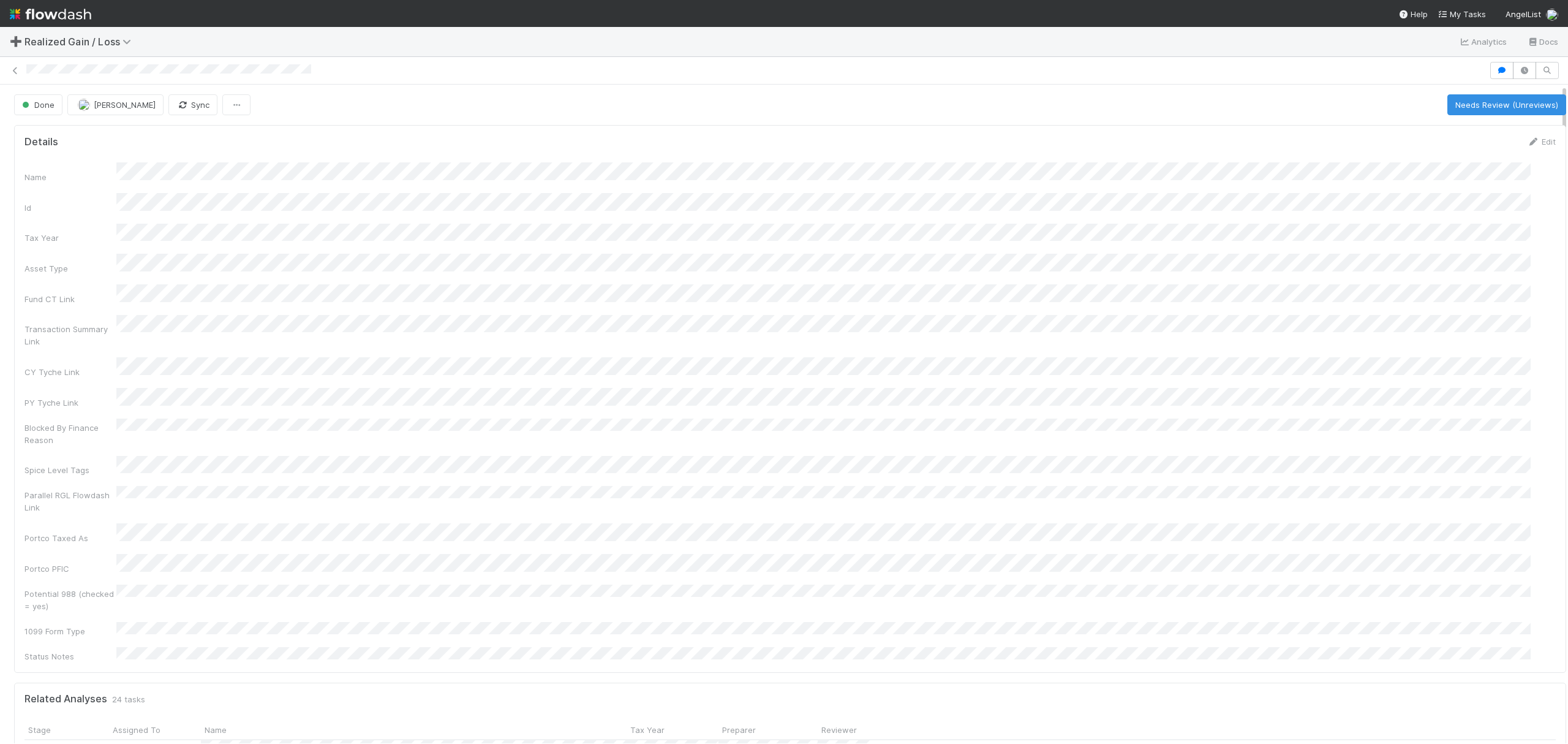
scroll to position [237, 1493]
drag, startPoint x: 1486, startPoint y: 67, endPoint x: 1411, endPoint y: 238, distance: 186.7
click at [1175, 67] on icon "button" at bounding box center [1502, 71] width 12 height 8
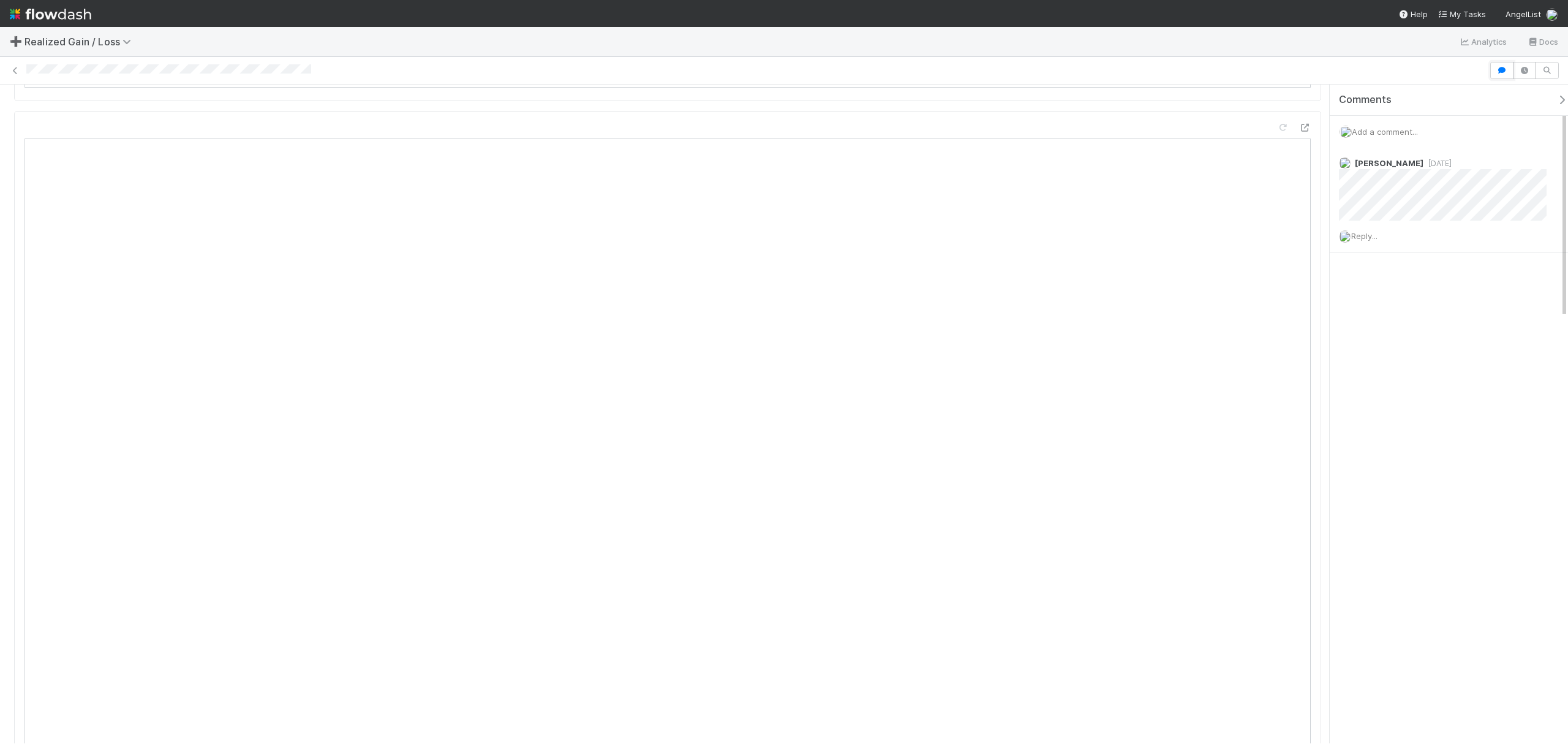
scroll to position [1389, 0]
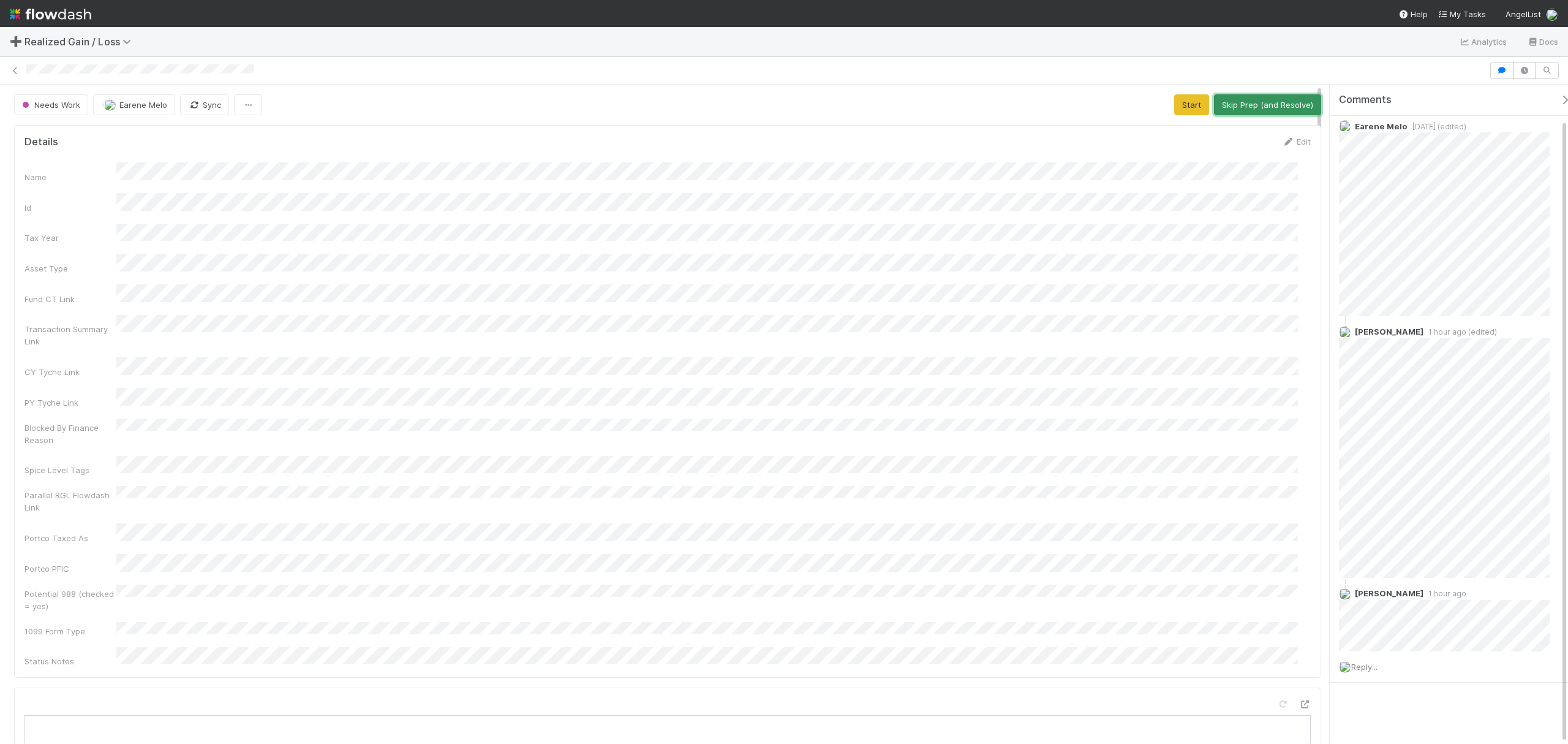
drag, startPoint x: 1226, startPoint y: 101, endPoint x: 1181, endPoint y: 157, distance: 71.8
click at [1174, 115] on button "Start" at bounding box center [1191, 105] width 35 height 21
click at [1225, 97] on button "Request Review (and Resolve)" at bounding box center [1255, 105] width 132 height 21
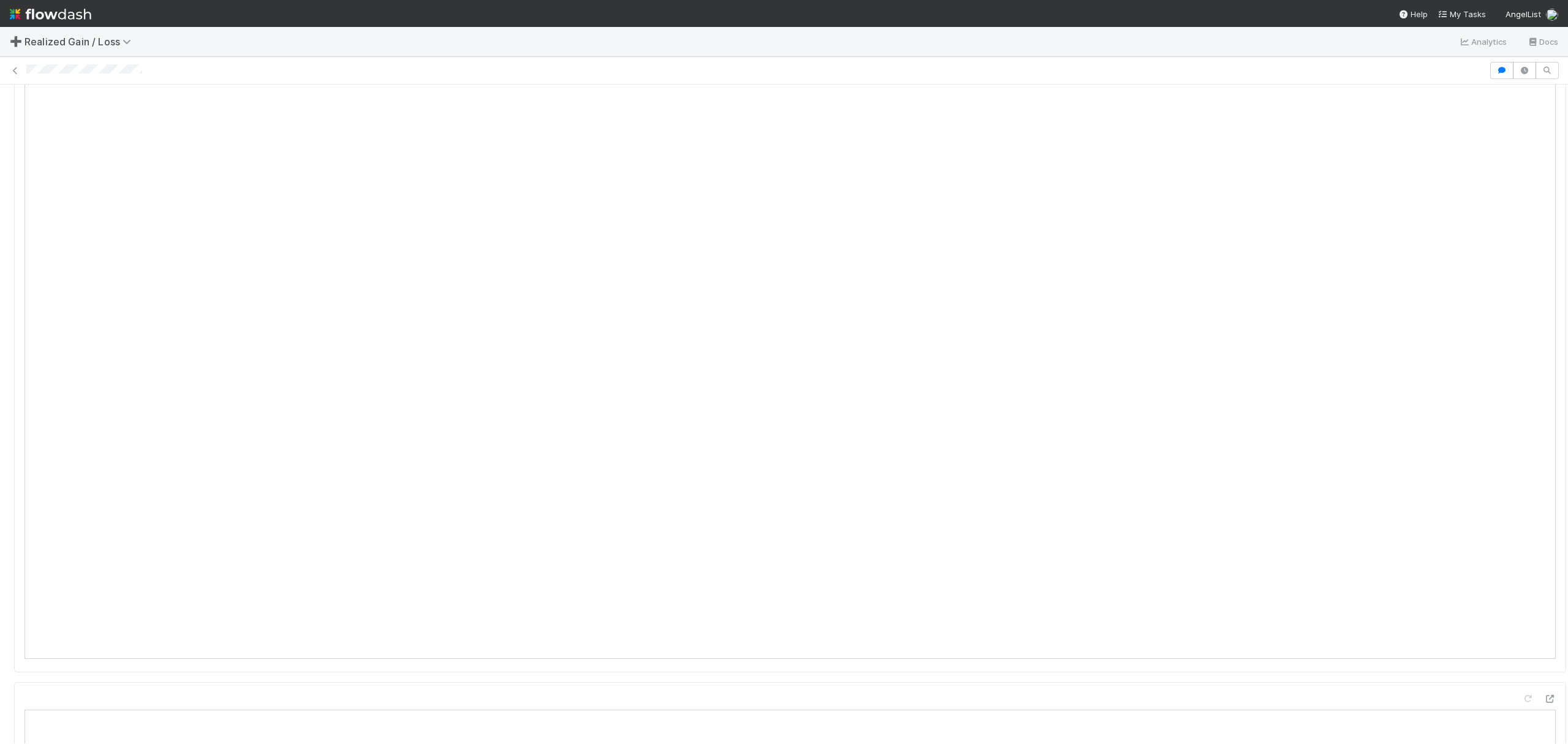
scroll to position [1143, 0]
click at [1490, 62] on button "button" at bounding box center [1502, 70] width 24 height 17
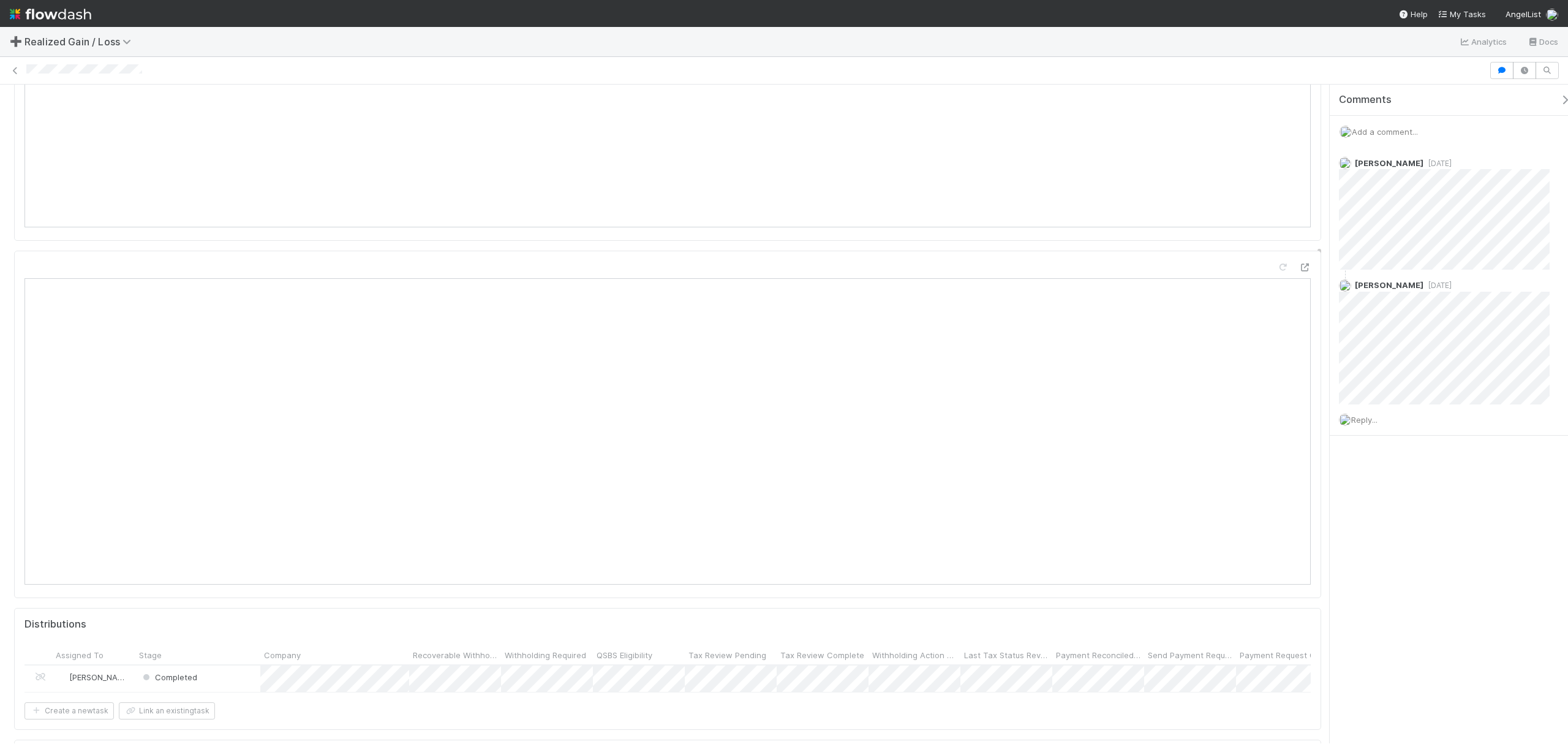
click at [152, 69] on div at bounding box center [756, 70] width 1459 height 12
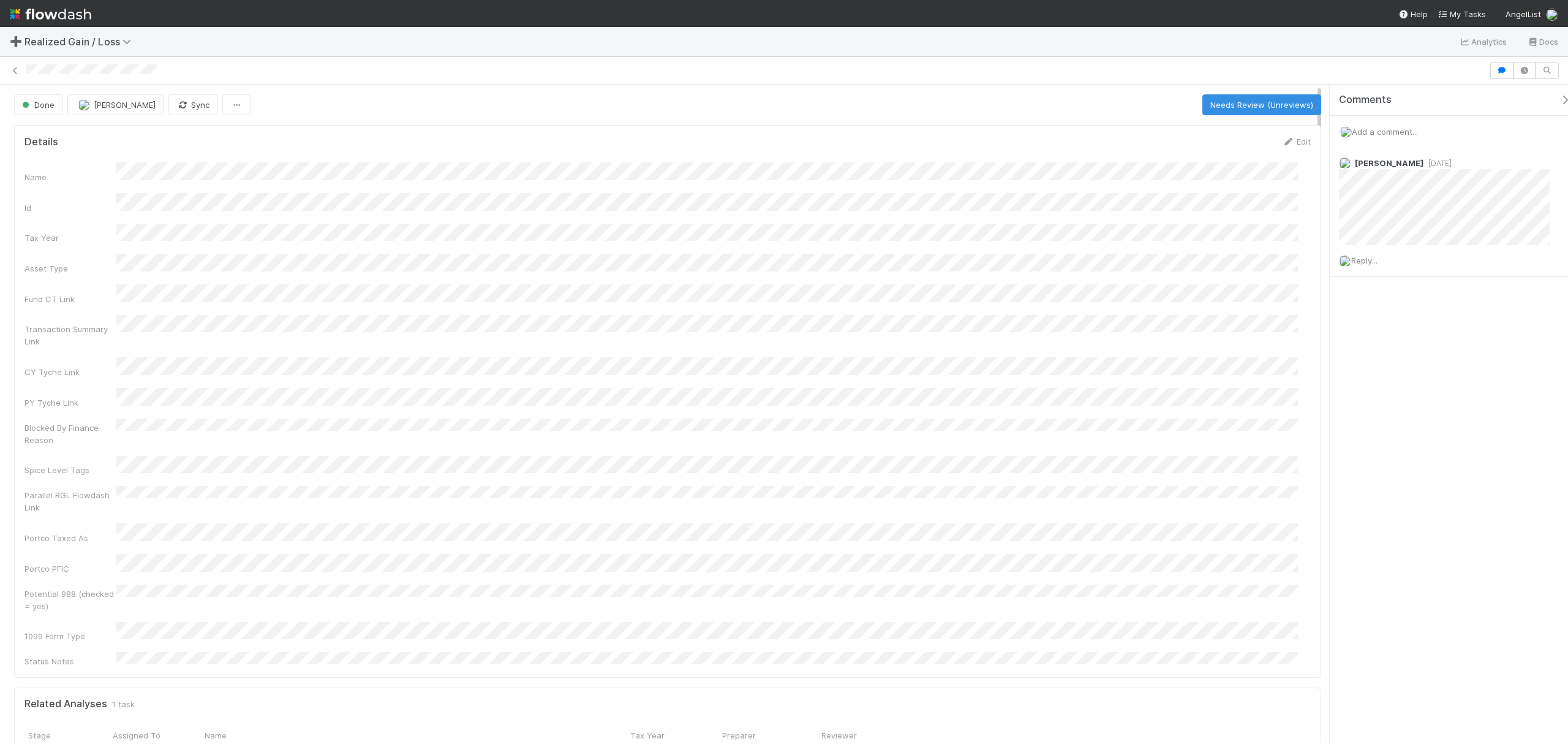
click at [461, 216] on div "Name Id Tax Year Asset Type Fund CT Link Transaction Summary Link CY Tyche Link…" at bounding box center [667, 415] width 1286 height 505
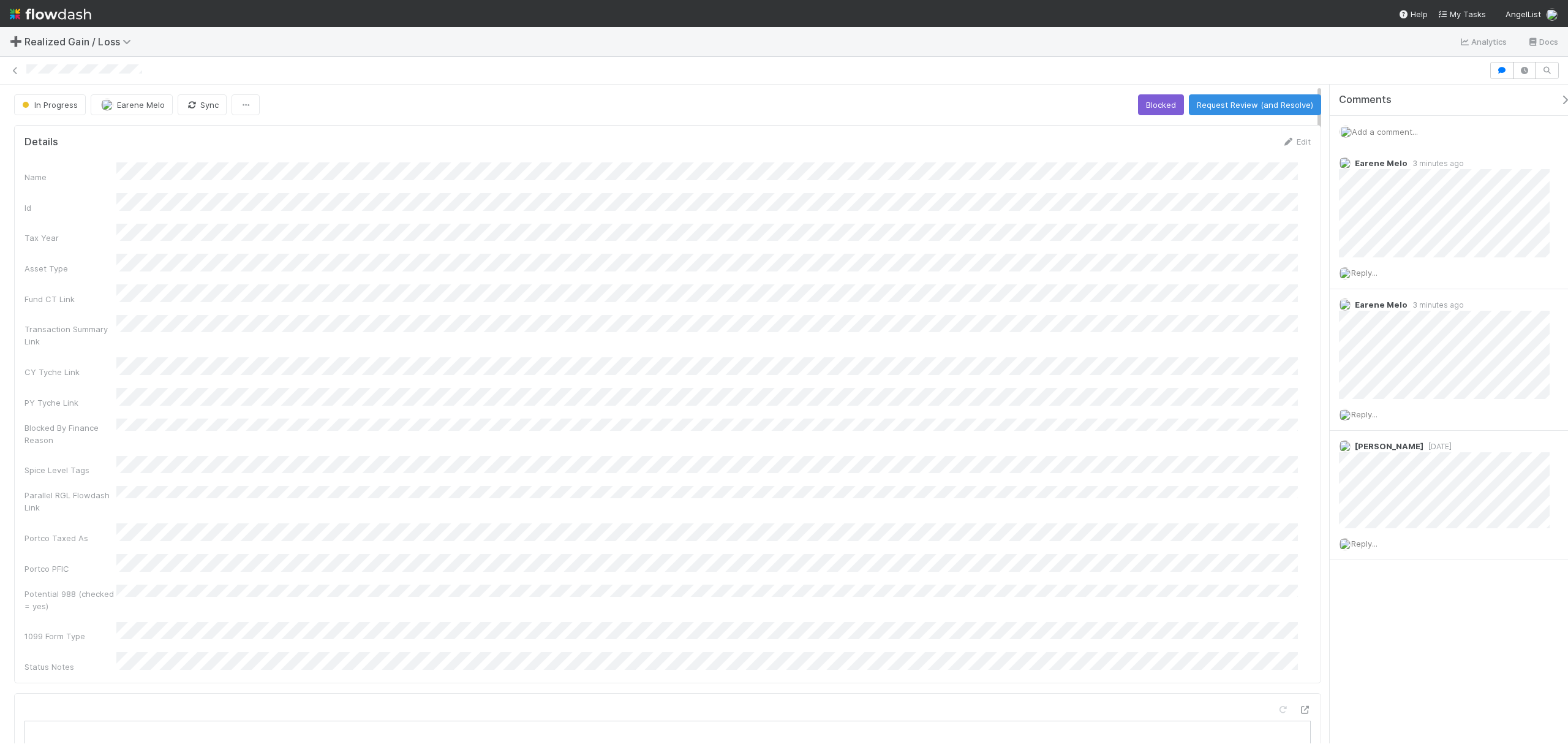
click at [828, 453] on div "Name Id Tax Year Asset Type Fund CT Link Transaction Summary Link CY Tyche Link…" at bounding box center [667, 417] width 1286 height 510
click at [1553, 307] on icon at bounding box center [1559, 305] width 12 height 8
click at [1271, 101] on button "Request Review (and Resolve)" at bounding box center [1255, 105] width 132 height 21
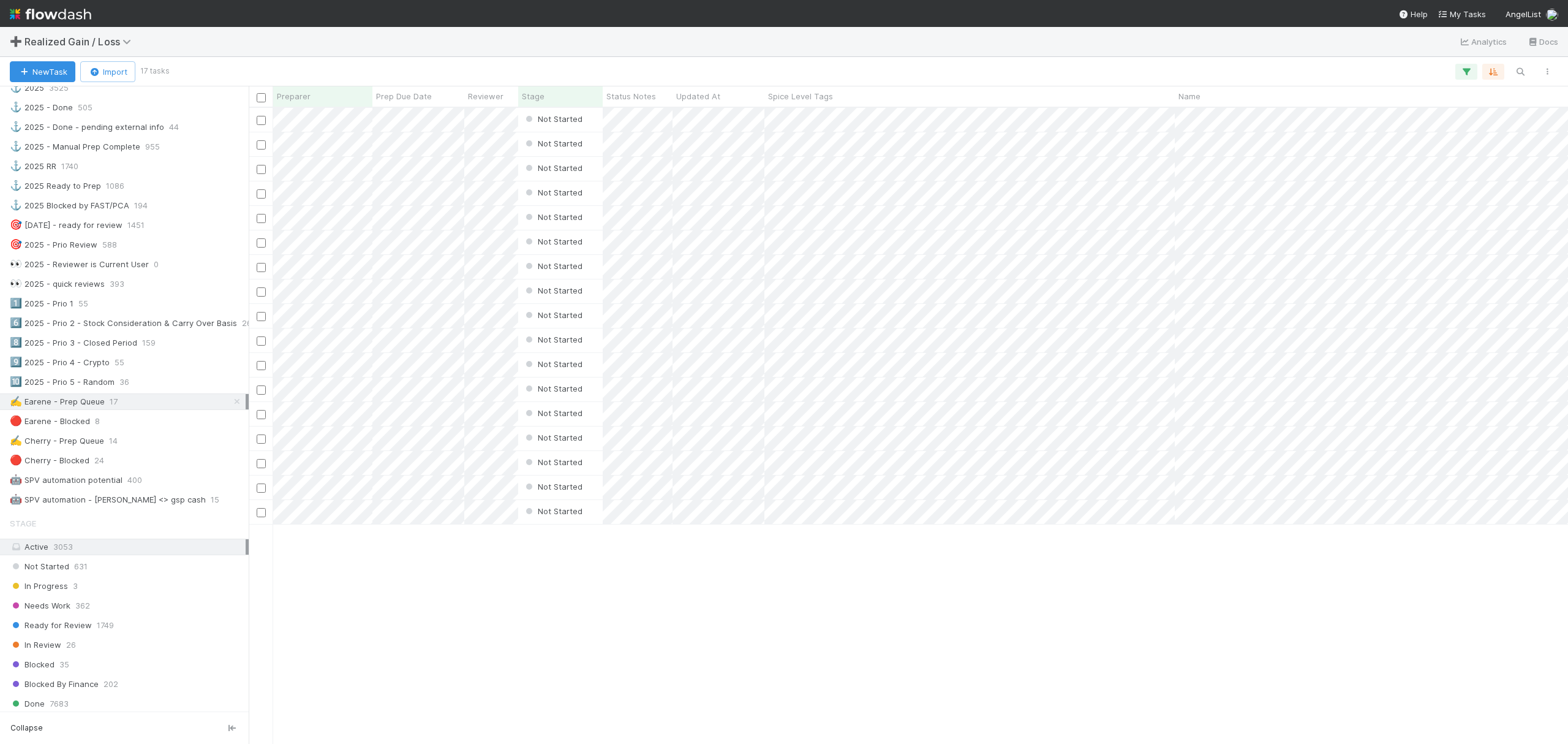
scroll to position [408, 0]
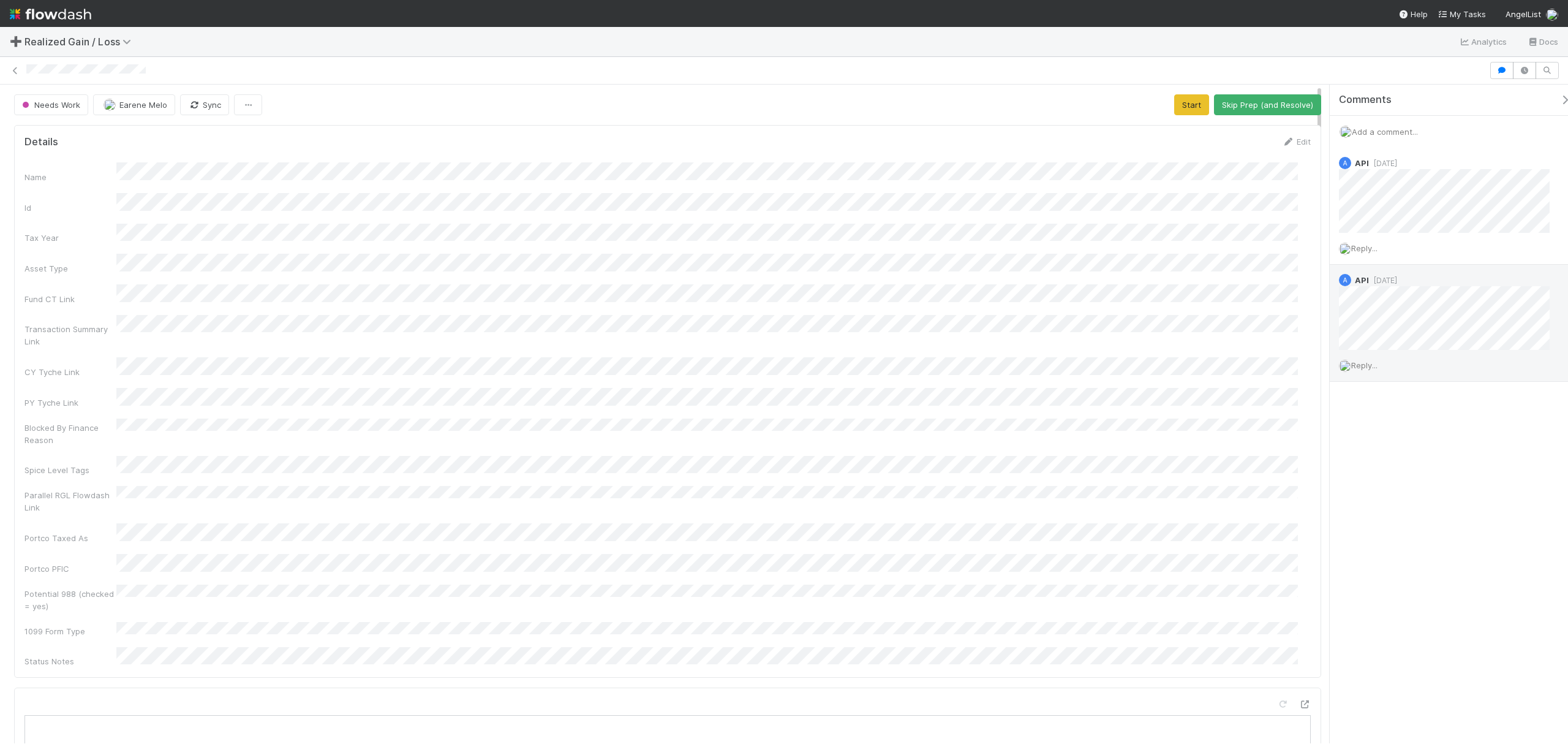
click at [1137, 297] on div "Name Id Tax Year Asset Type Fund CT Link Transaction Summary Link CY Tyche Link…" at bounding box center [667, 415] width 1286 height 505
click at [1175, 99] on button "Start" at bounding box center [1191, 105] width 35 height 21
click at [1175, 105] on button "Request Review (and Resolve)" at bounding box center [1255, 105] width 132 height 21
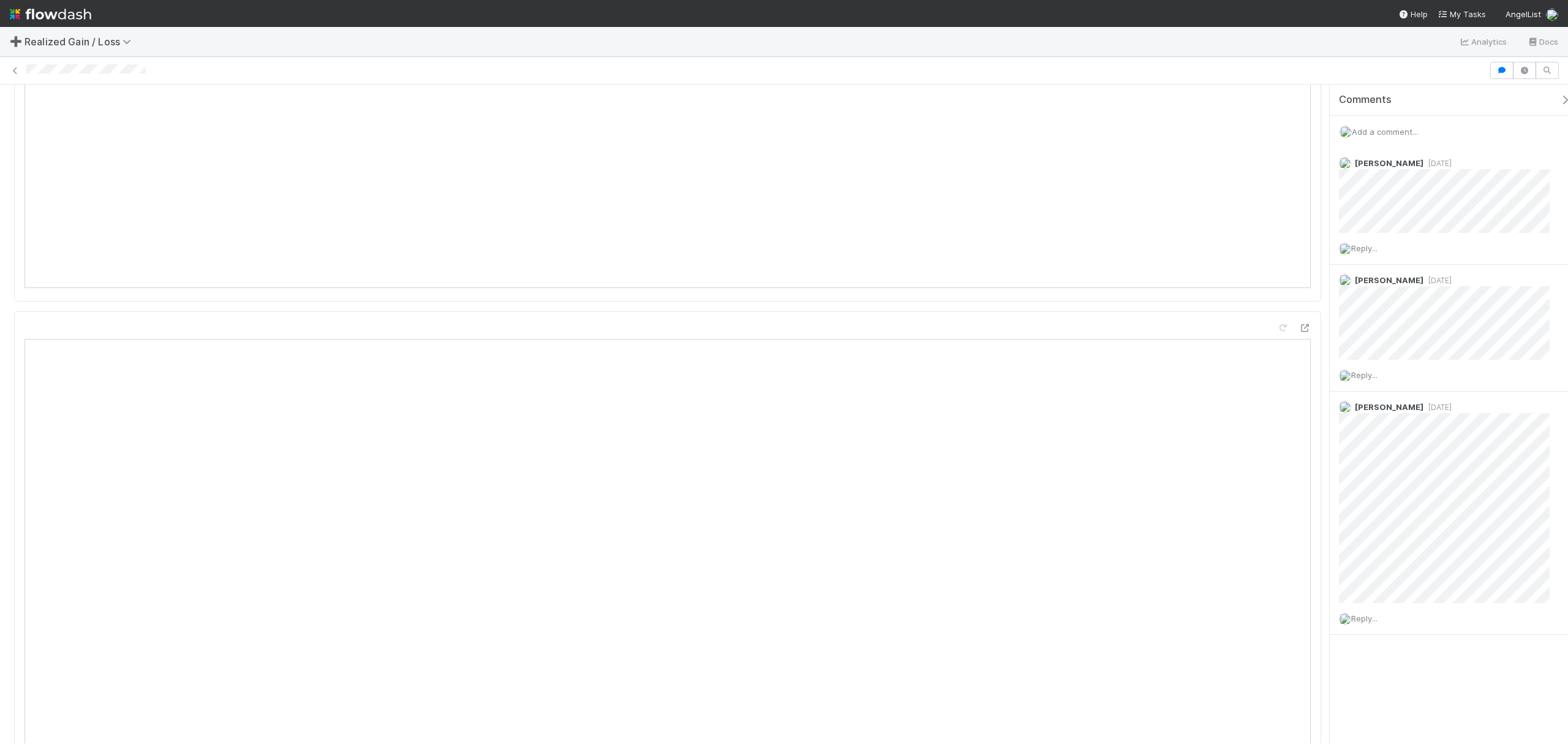
scroll to position [898, 0]
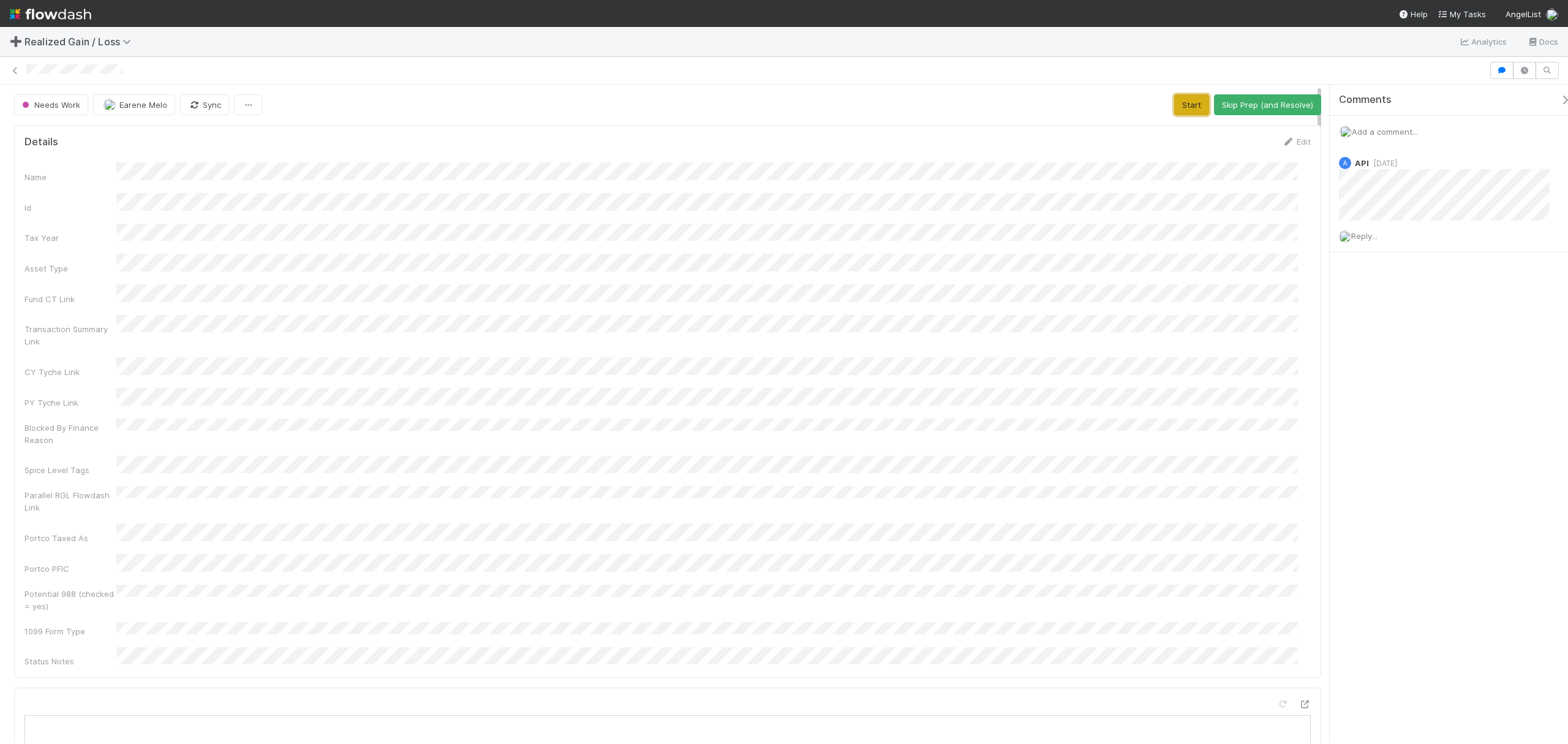
click at [1174, 105] on button "Start" at bounding box center [1191, 105] width 35 height 21
click at [1216, 114] on button "Request Review (and Resolve)" at bounding box center [1255, 105] width 132 height 21
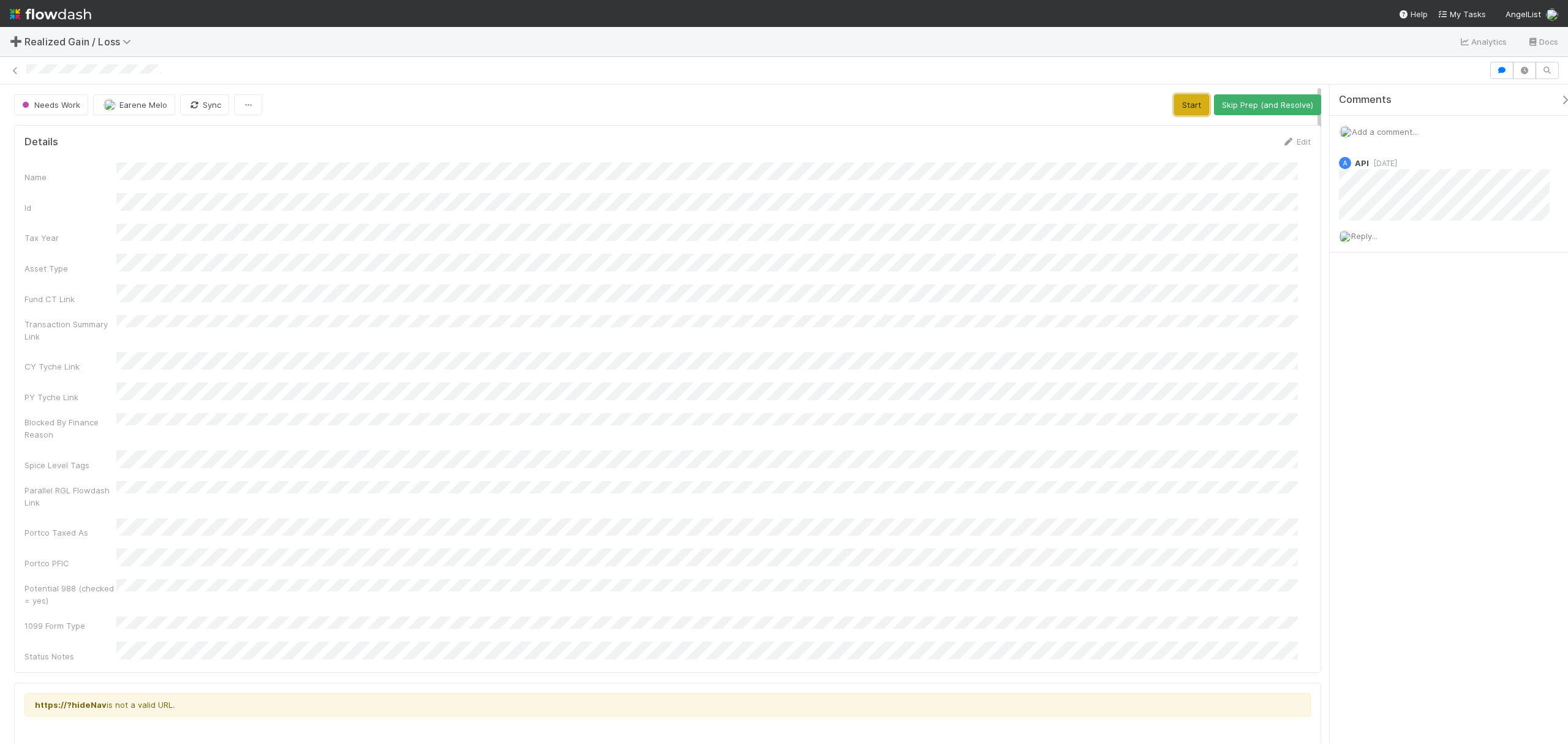
click at [1177, 104] on button "Start" at bounding box center [1191, 105] width 35 height 21
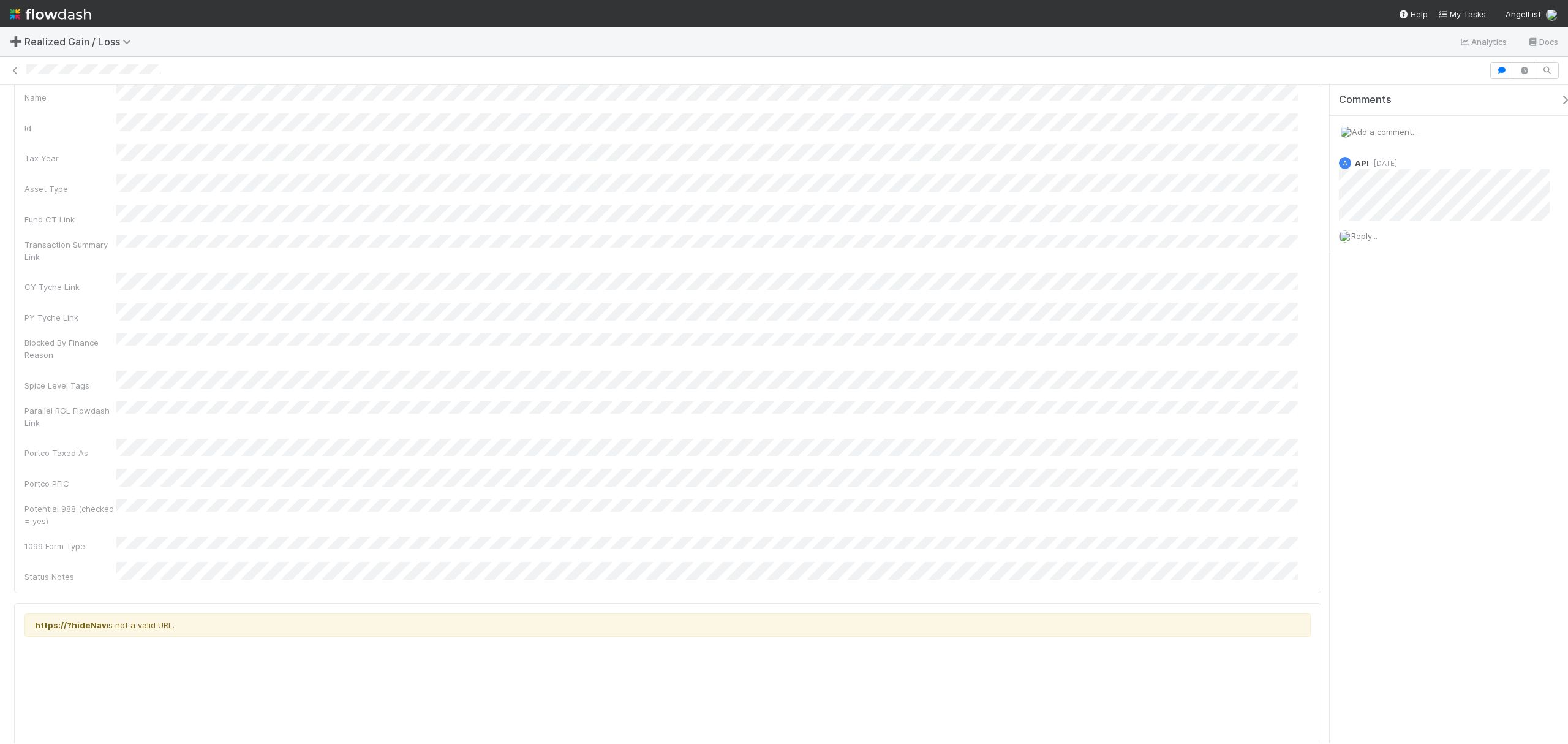
scroll to position [82, 0]
click at [1386, 119] on div "Add a comment..." at bounding box center [1454, 132] width 250 height 32
click at [1386, 133] on span "Add a comment..." at bounding box center [1384, 131] width 66 height 10
click at [1390, 315] on button "Add Comment" at bounding box center [1384, 320] width 71 height 21
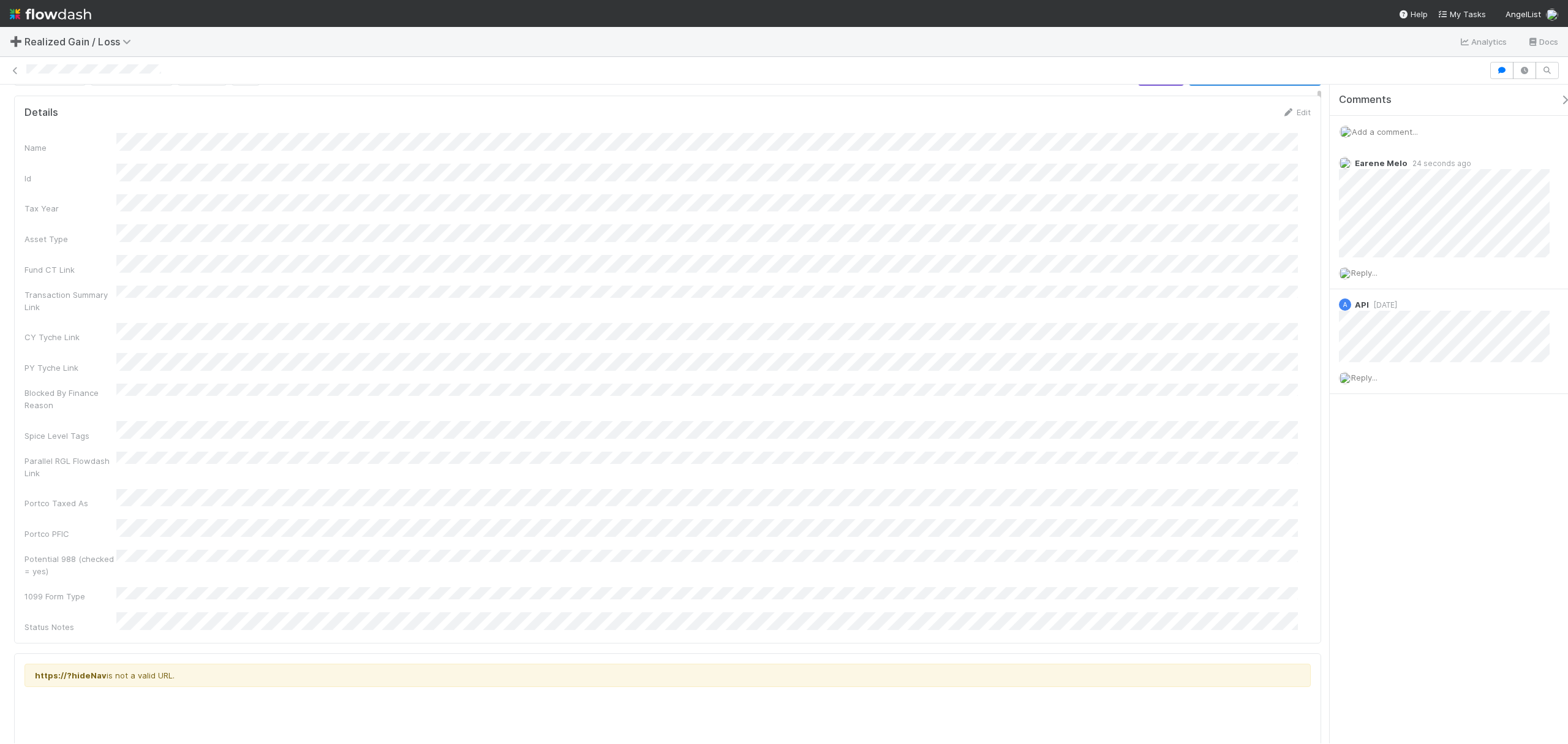
scroll to position [0, 0]
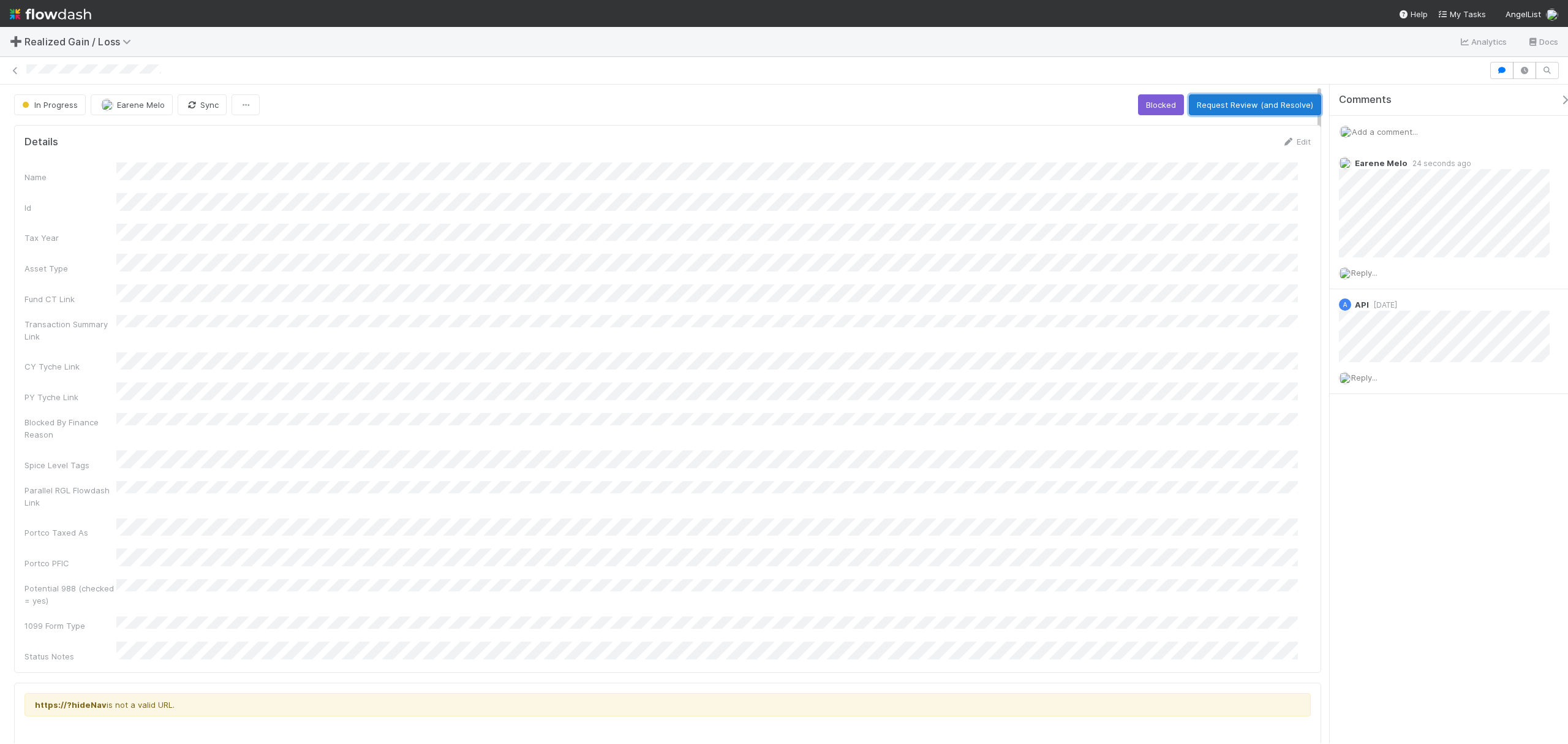
click at [1274, 103] on button "Request Review (and Resolve)" at bounding box center [1255, 105] width 132 height 21
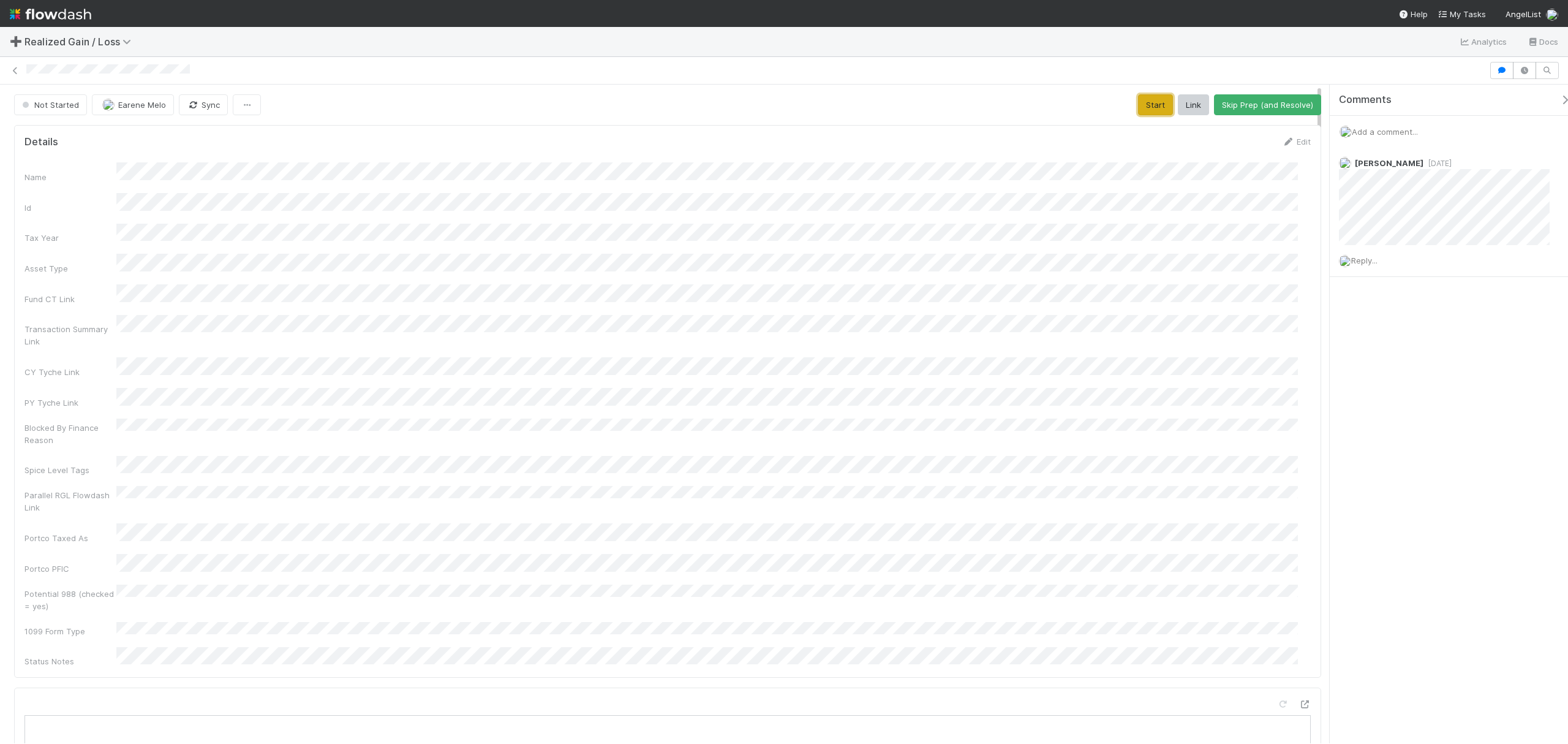
click at [1142, 101] on button "Start" at bounding box center [1155, 105] width 35 height 21
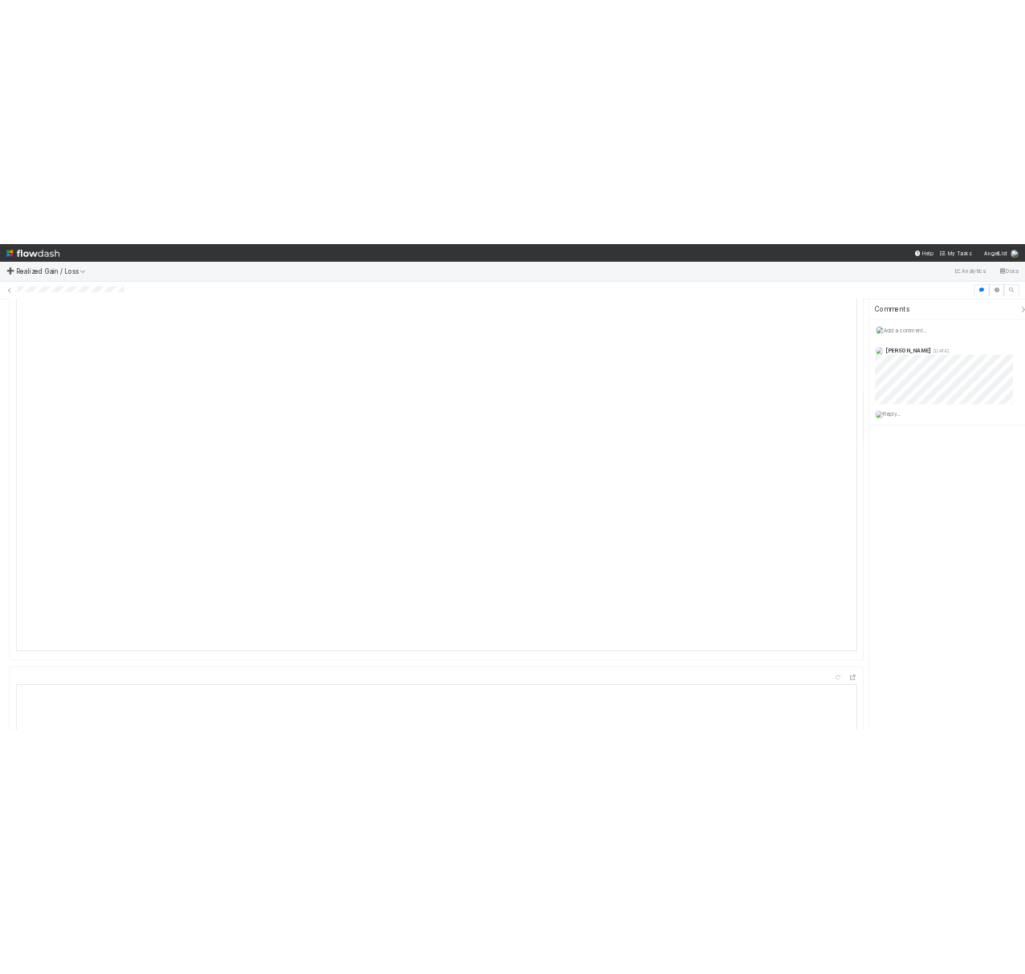
scroll to position [1428, 0]
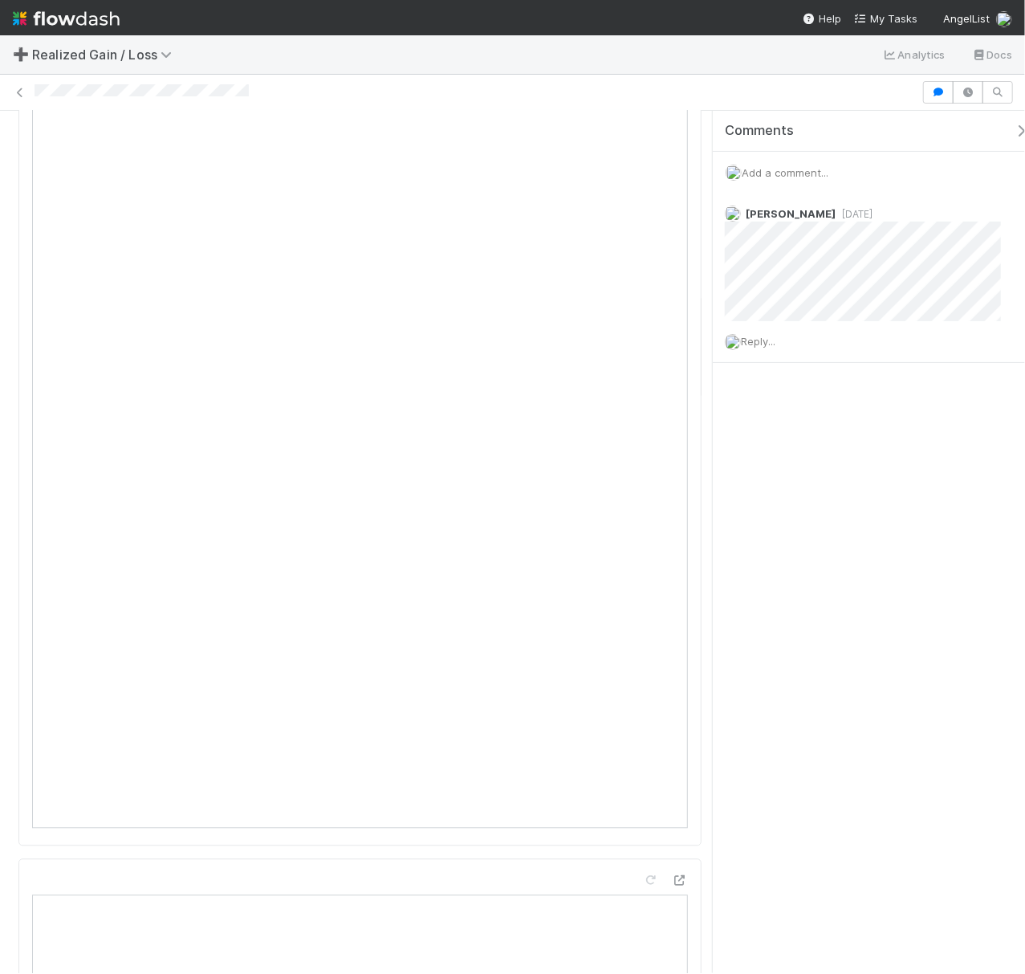
click at [915, 91] on div at bounding box center [512, 92] width 1025 height 22
drag, startPoint x: 931, startPoint y: 90, endPoint x: 727, endPoint y: 536, distance: 491.2
click at [932, 90] on icon "button" at bounding box center [939, 93] width 16 height 10
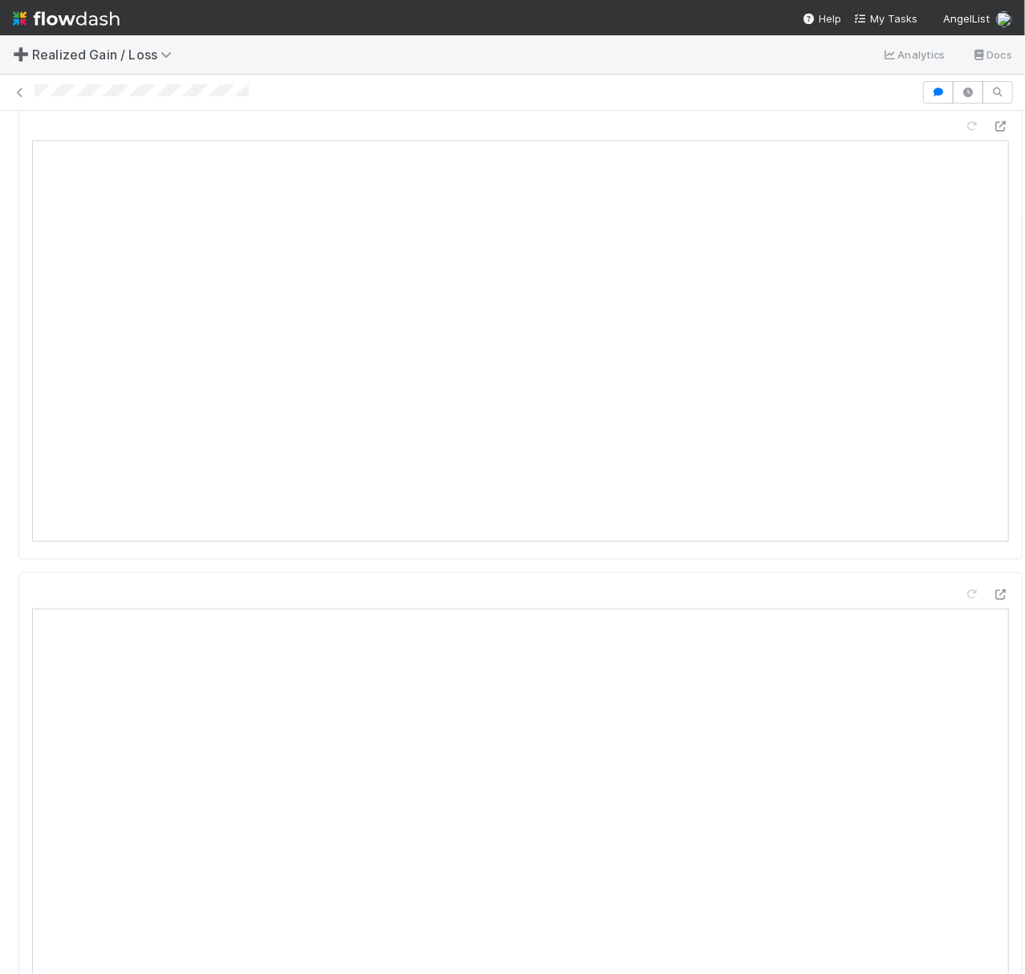
scroll to position [964, 0]
click at [931, 88] on icon "button" at bounding box center [939, 93] width 16 height 10
click at [951, 173] on div "Add a comment..." at bounding box center [877, 173] width 328 height 42
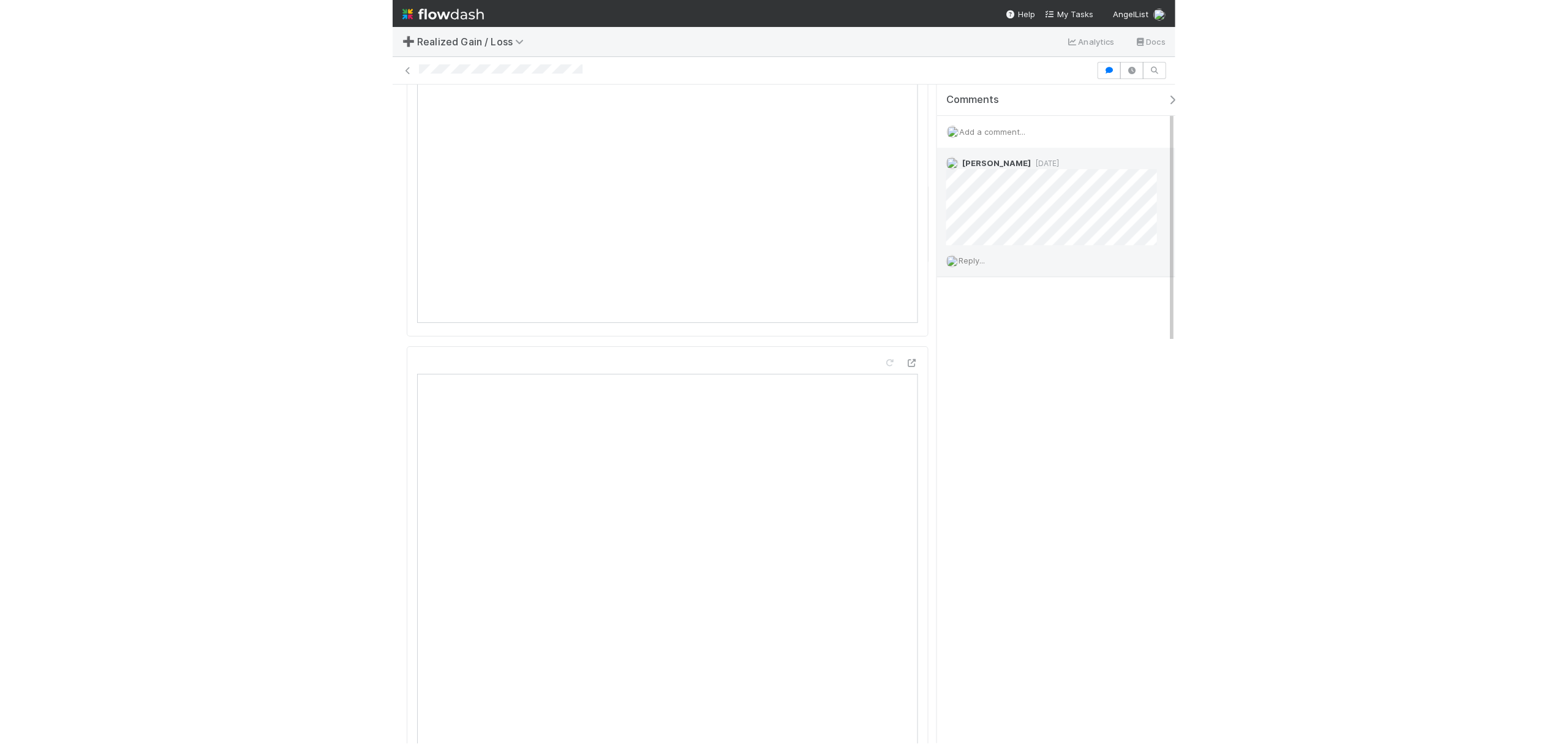
scroll to position [763, 0]
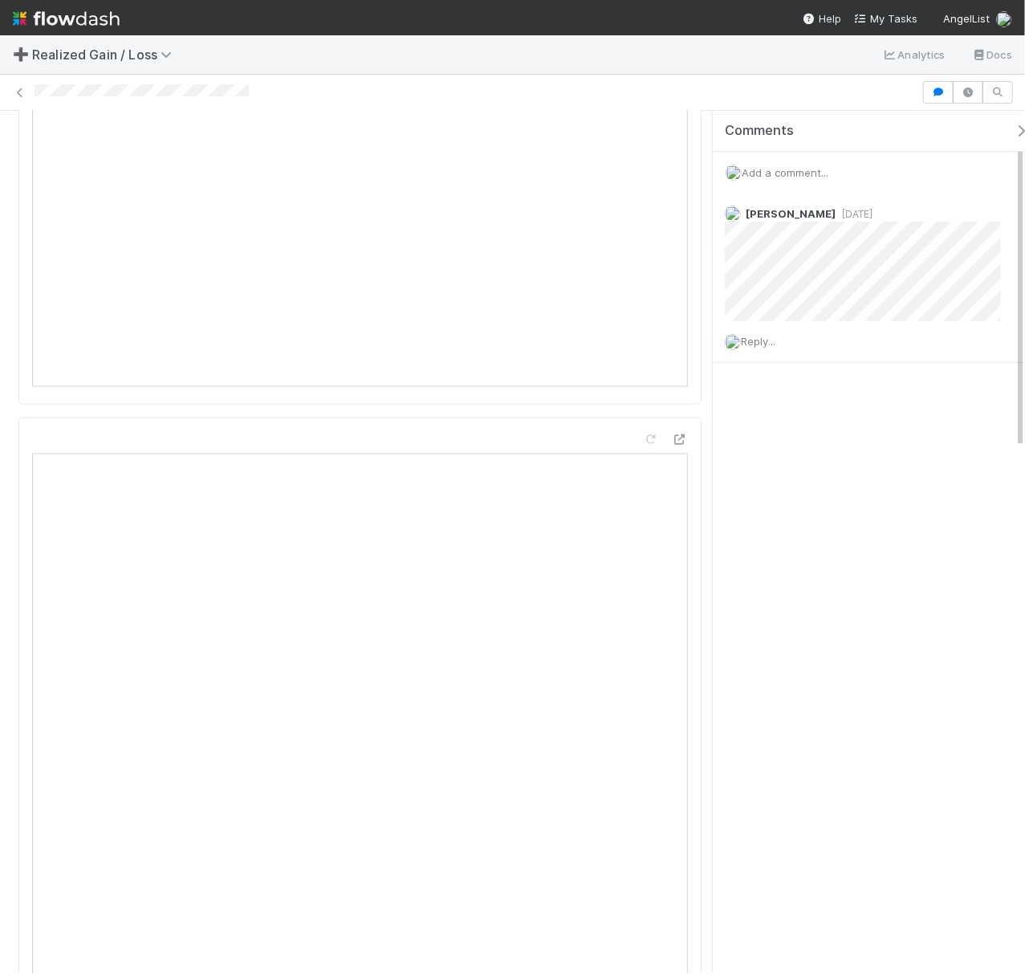
click at [791, 181] on div "Add a comment..." at bounding box center [877, 173] width 328 height 42
click at [797, 171] on span "Add a comment..." at bounding box center [785, 172] width 87 height 13
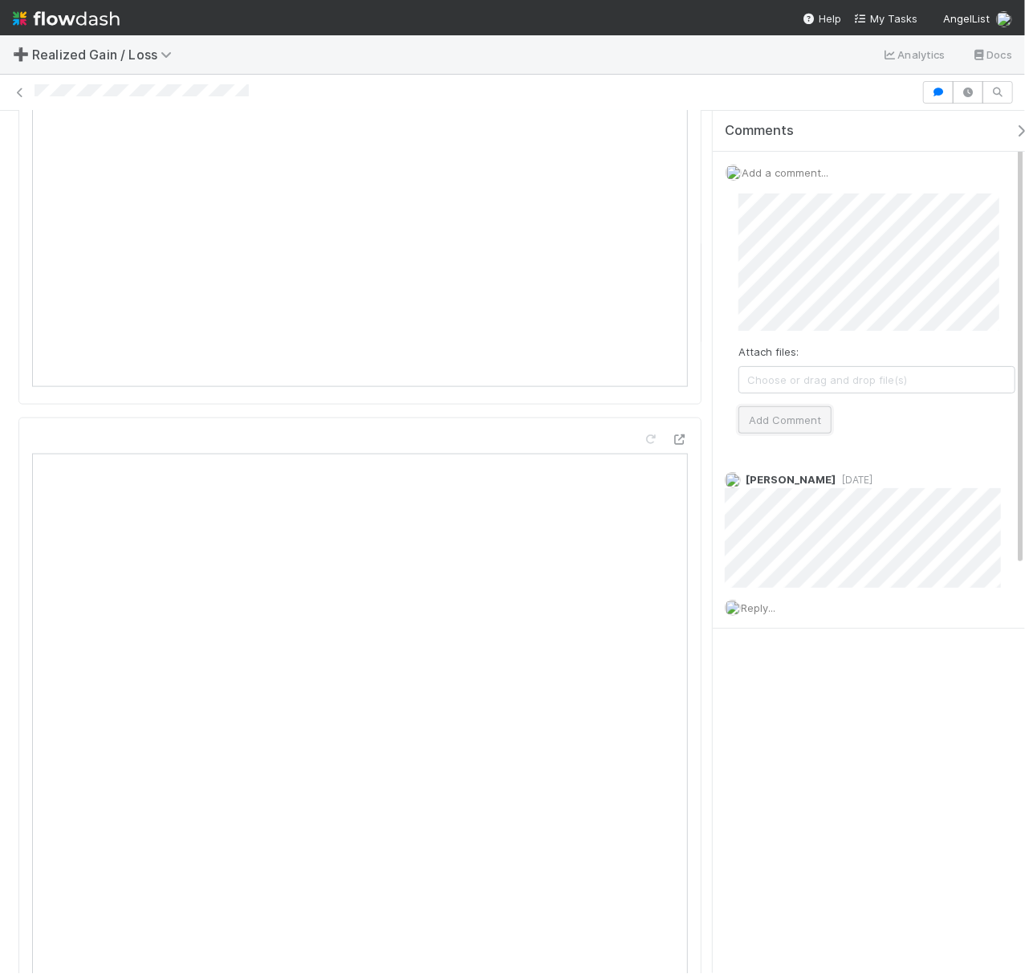
click at [784, 431] on button "Add Comment" at bounding box center [785, 419] width 93 height 27
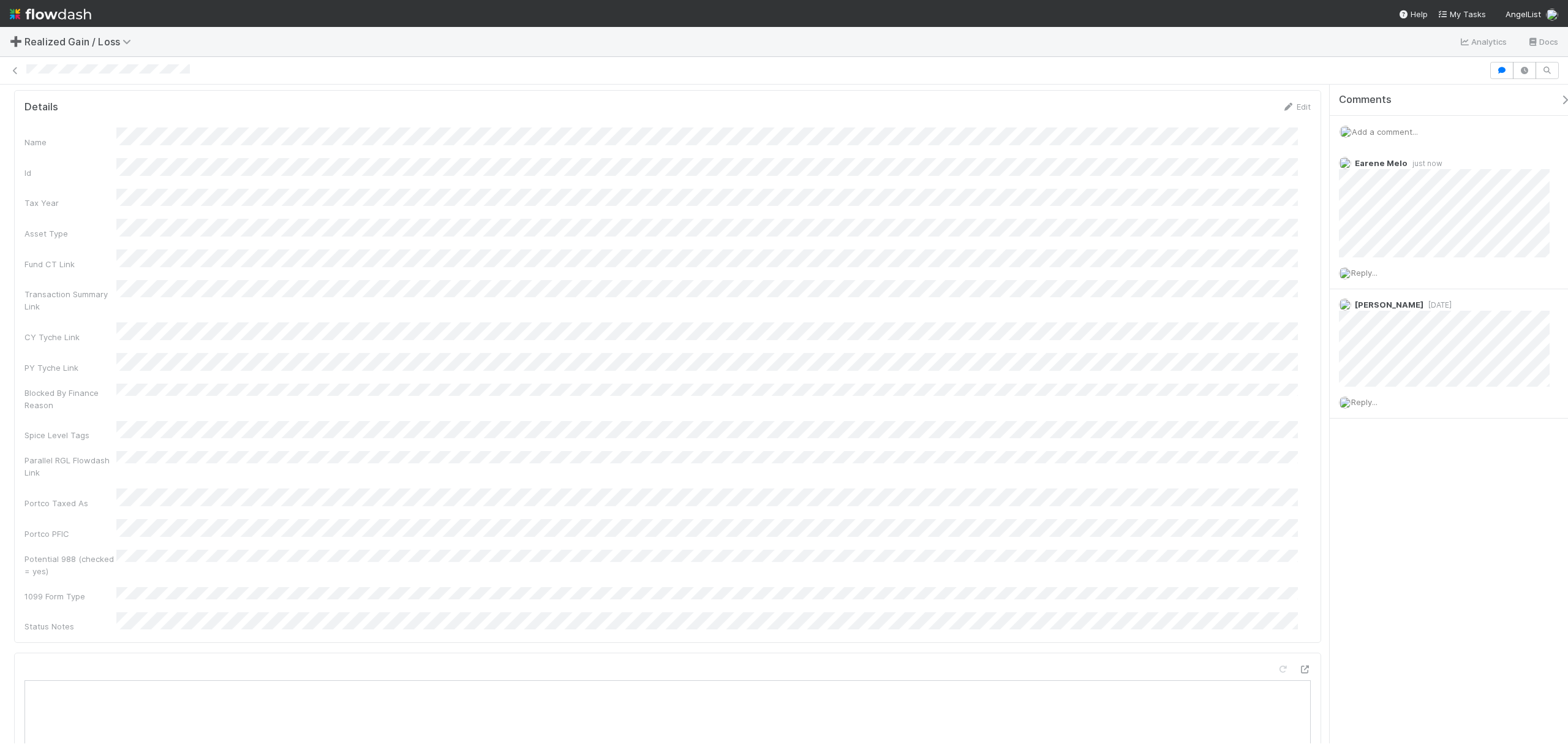
scroll to position [0, 0]
click at [1171, 137] on div "Details Edit" at bounding box center [667, 141] width 1286 height 12
click at [1241, 115] on button "Request Review (and Resolve)" at bounding box center [1255, 105] width 132 height 21
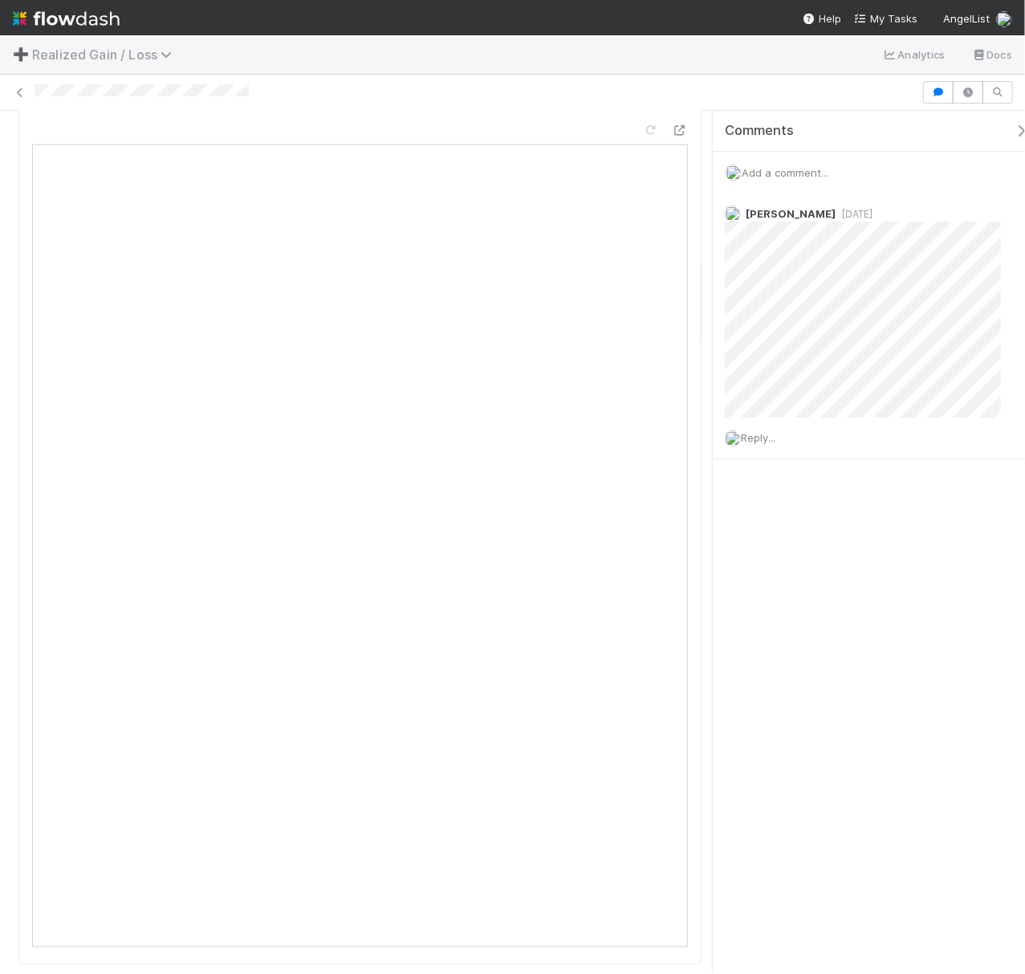
scroll to position [1444, 0]
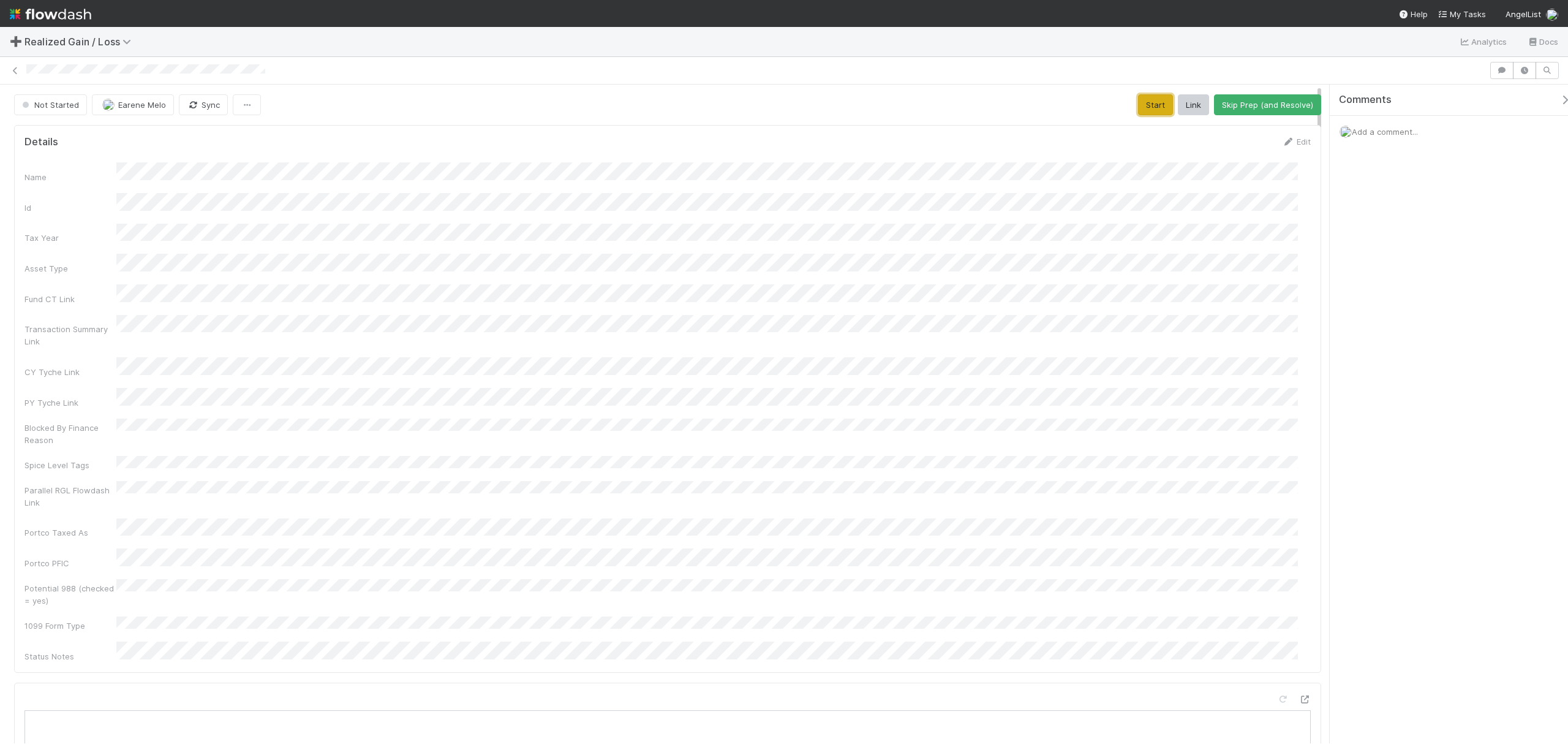
click at [1154, 105] on button "Start" at bounding box center [1155, 105] width 35 height 21
drag, startPoint x: 1247, startPoint y: 101, endPoint x: 1242, endPoint y: 113, distance: 13.0
click at [1247, 101] on button "Request Review (and Resolve)" at bounding box center [1255, 105] width 132 height 21
